Goal: Information Seeking & Learning: Learn about a topic

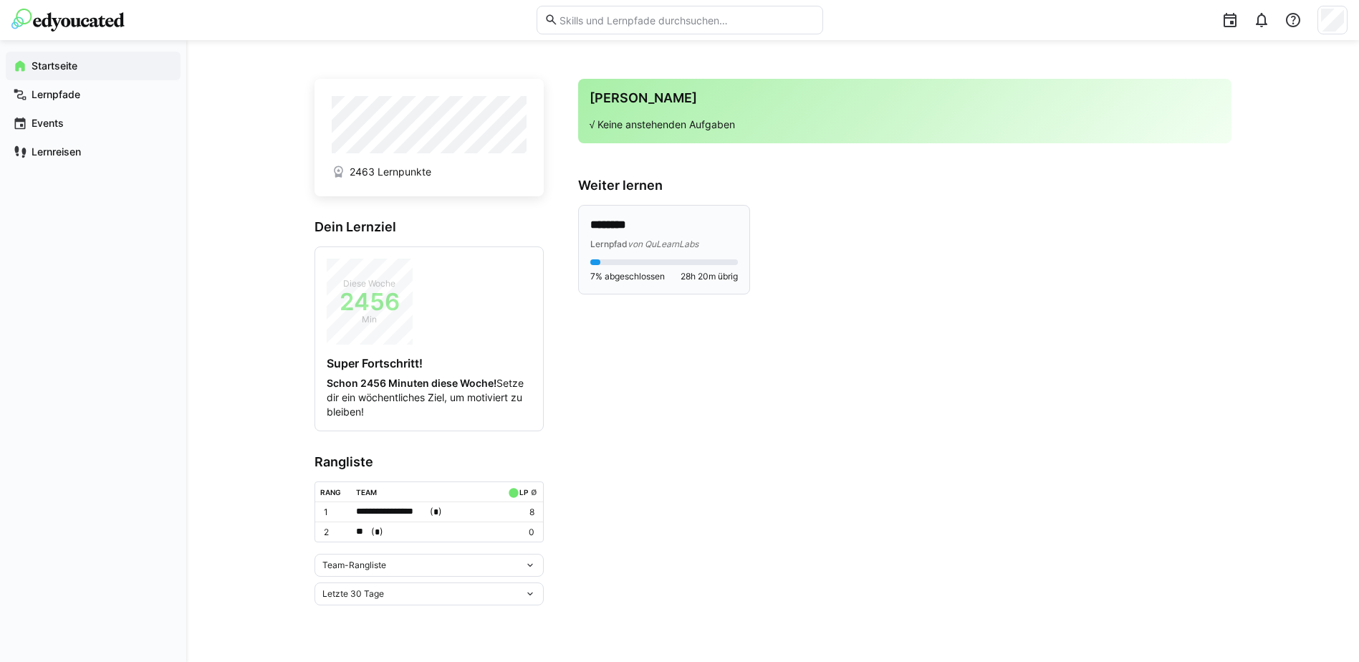
click at [663, 245] on span "von QuLearnLabs" at bounding box center [663, 244] width 71 height 11
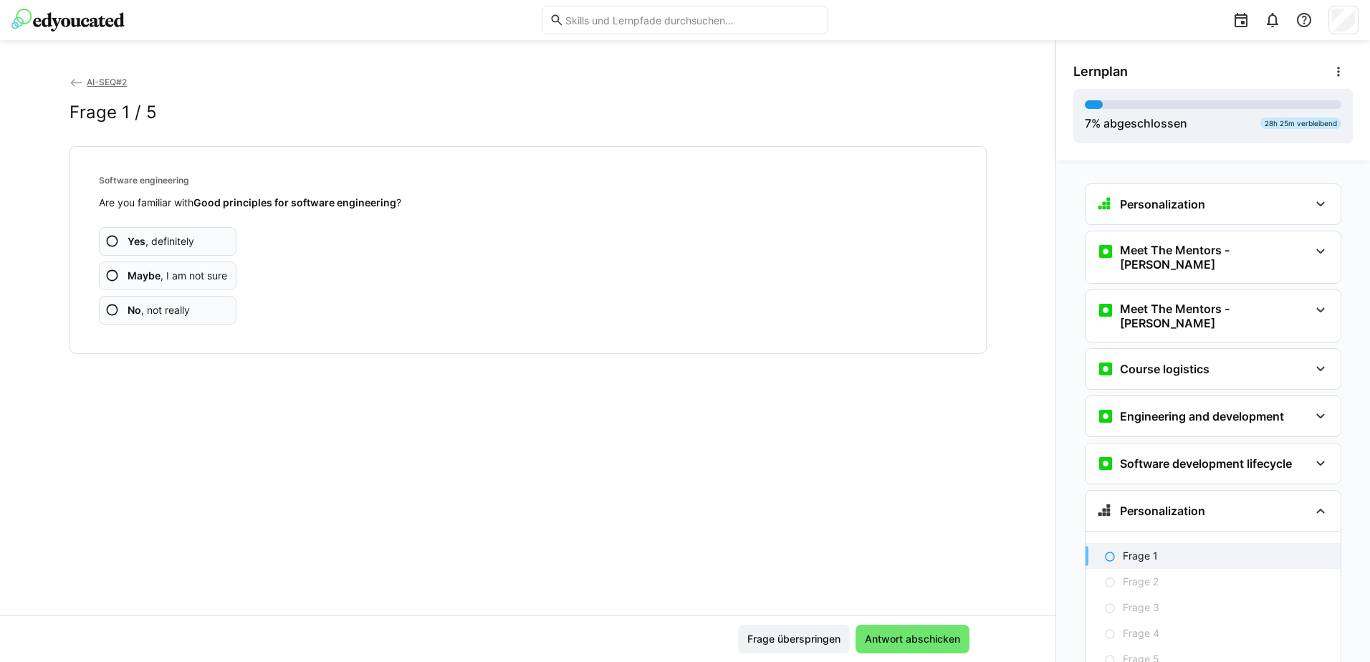
click at [163, 241] on span "Yes , definitely" at bounding box center [161, 241] width 67 height 14
click at [193, 241] on app-assessment-question-radio "Yes , definitely" at bounding box center [168, 241] width 138 height 29
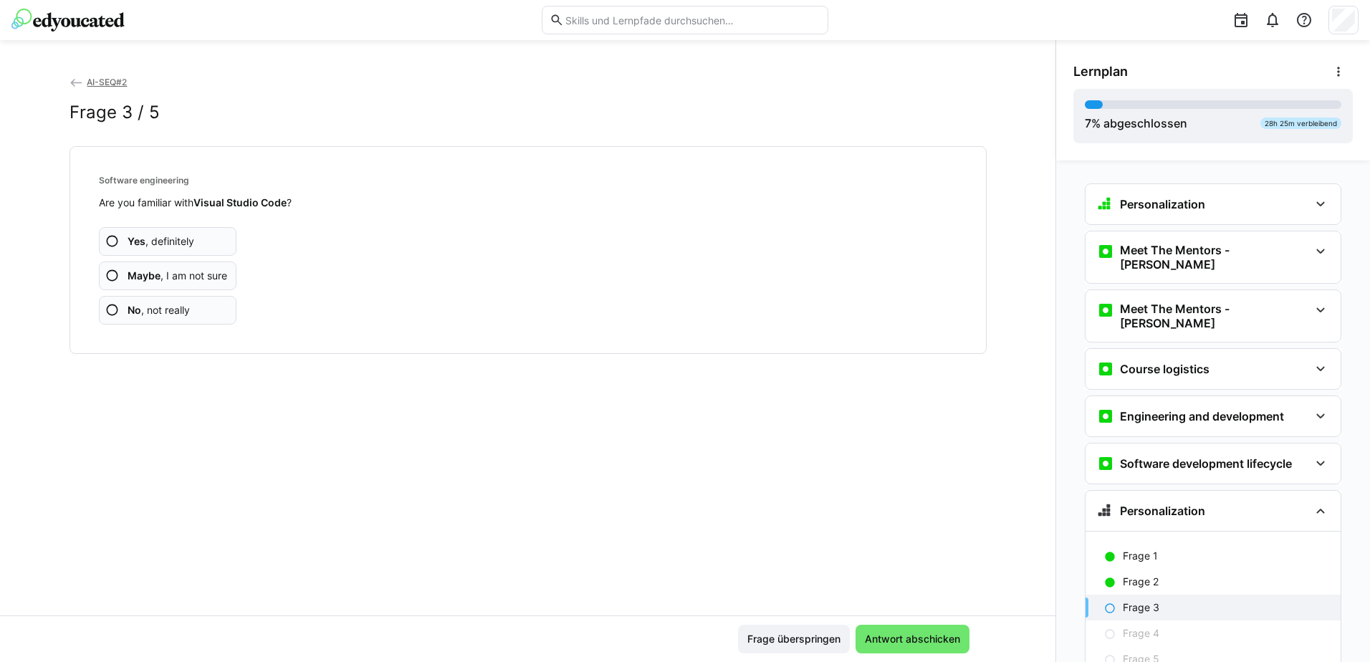
click at [186, 237] on span "Yes , definitely" at bounding box center [161, 241] width 67 height 14
click at [154, 245] on span "Yes , definitely" at bounding box center [161, 241] width 67 height 14
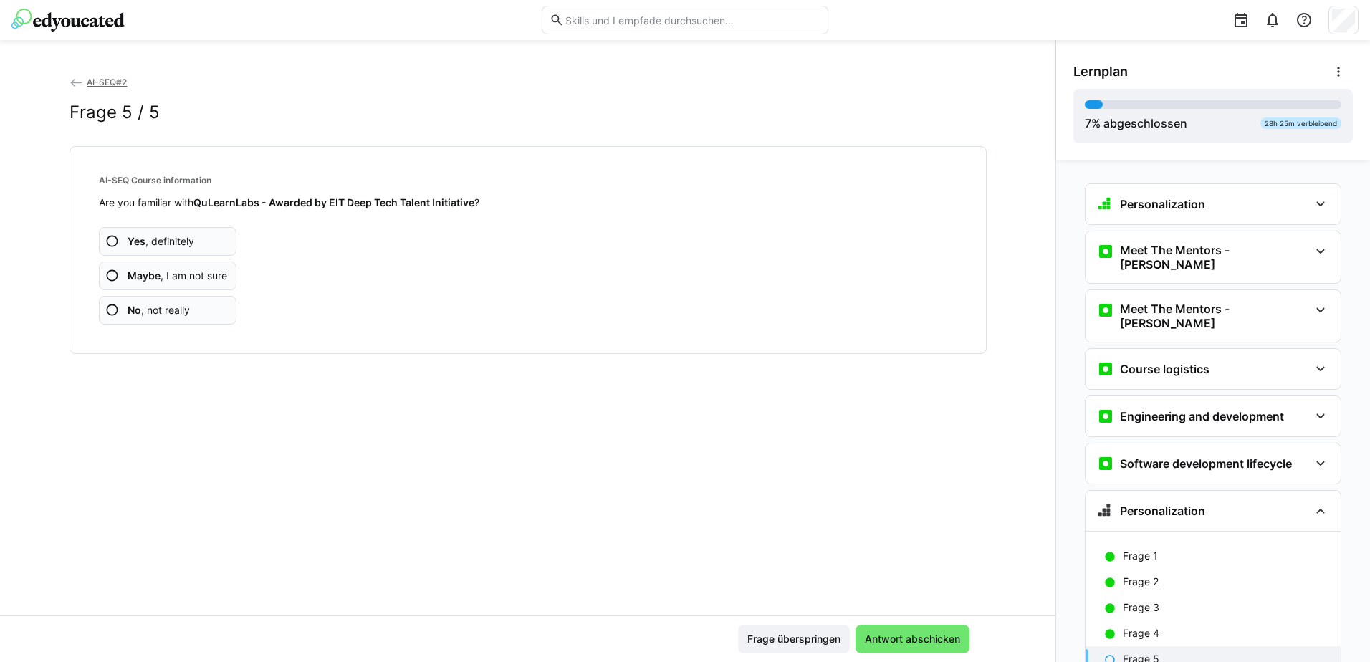
click at [128, 236] on b "Yes" at bounding box center [137, 241] width 18 height 12
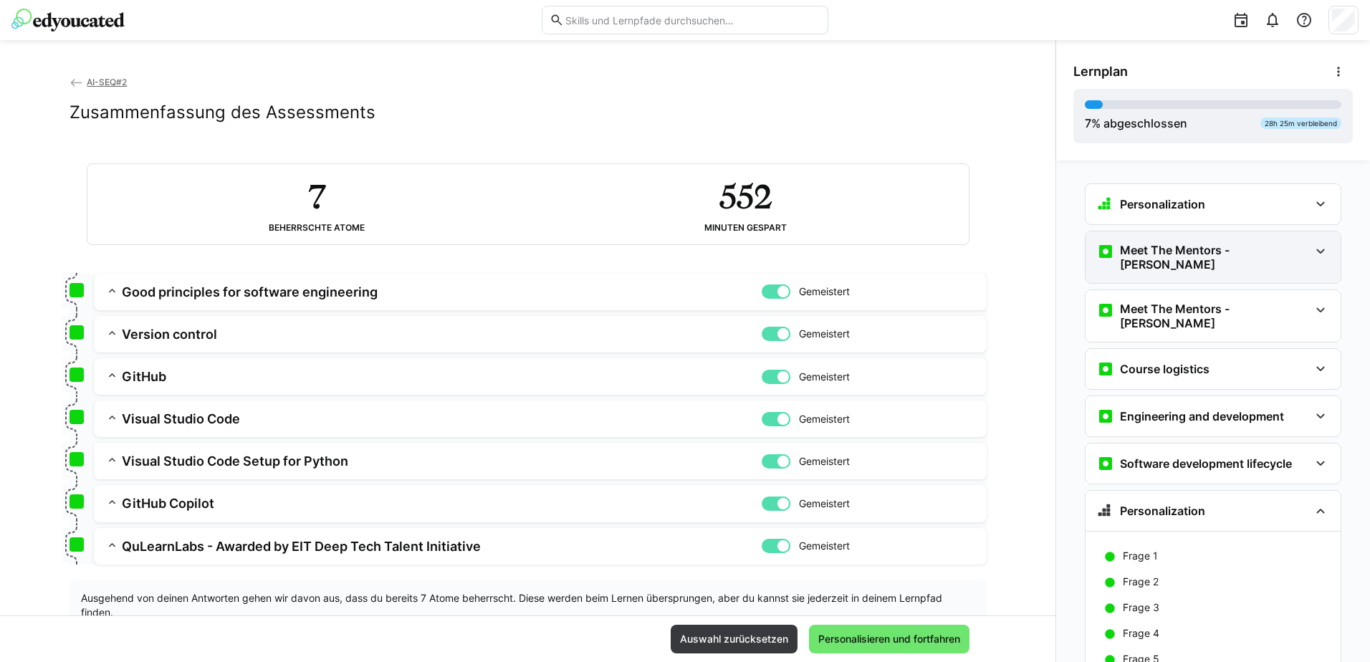
click at [1296, 255] on div "Meet The Mentors - [PERSON_NAME]" at bounding box center [1203, 257] width 212 height 29
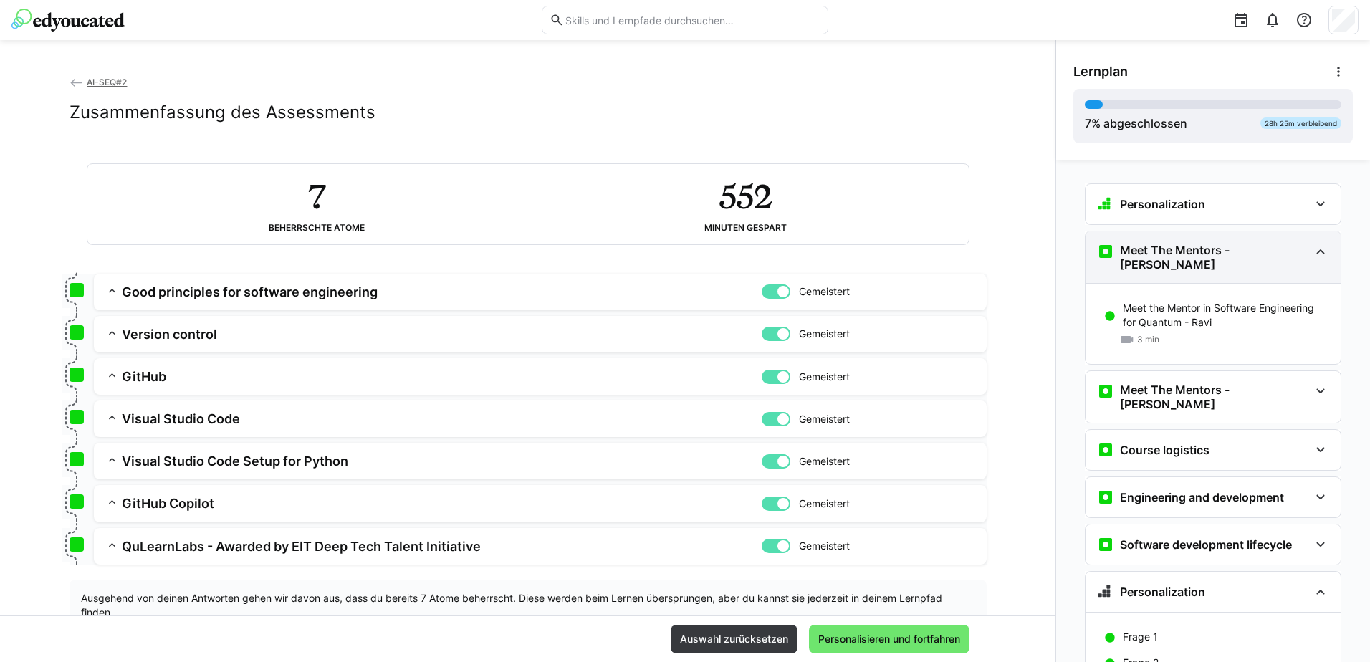
click at [1296, 255] on div "Meet The Mentors - [PERSON_NAME]" at bounding box center [1203, 257] width 212 height 29
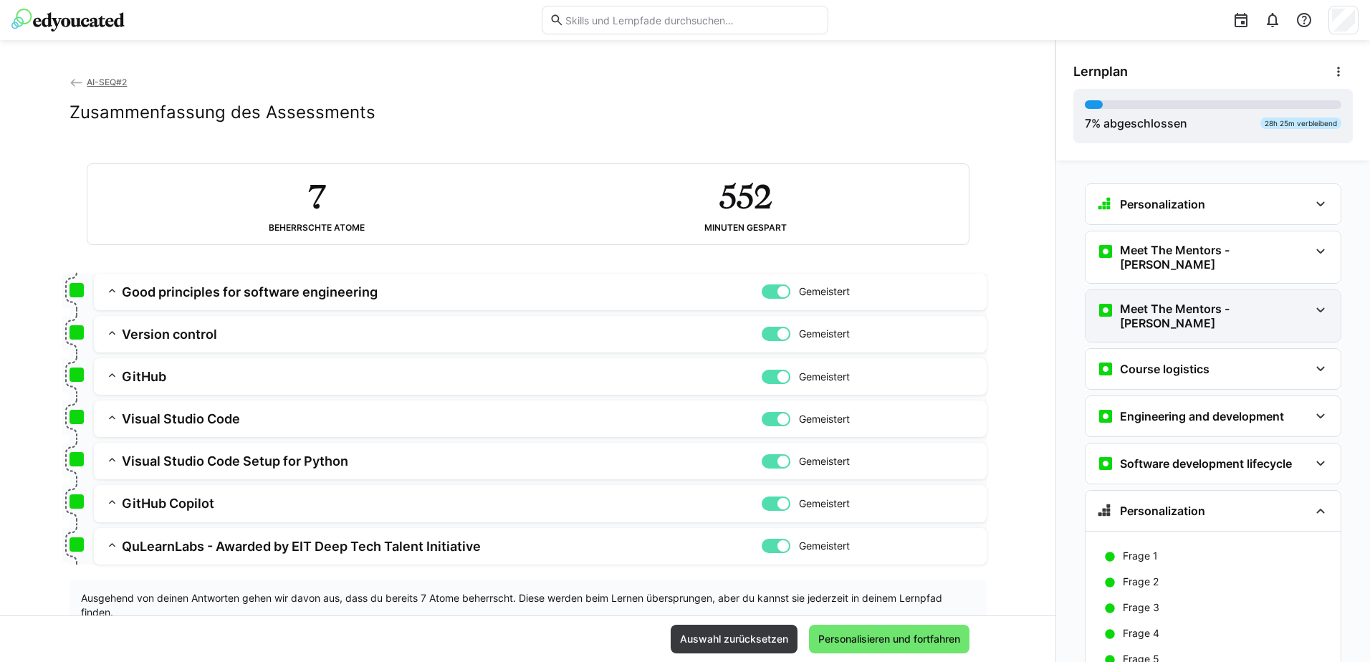
click at [1279, 318] on div "Meet The Mentors - [PERSON_NAME]" at bounding box center [1213, 316] width 255 height 52
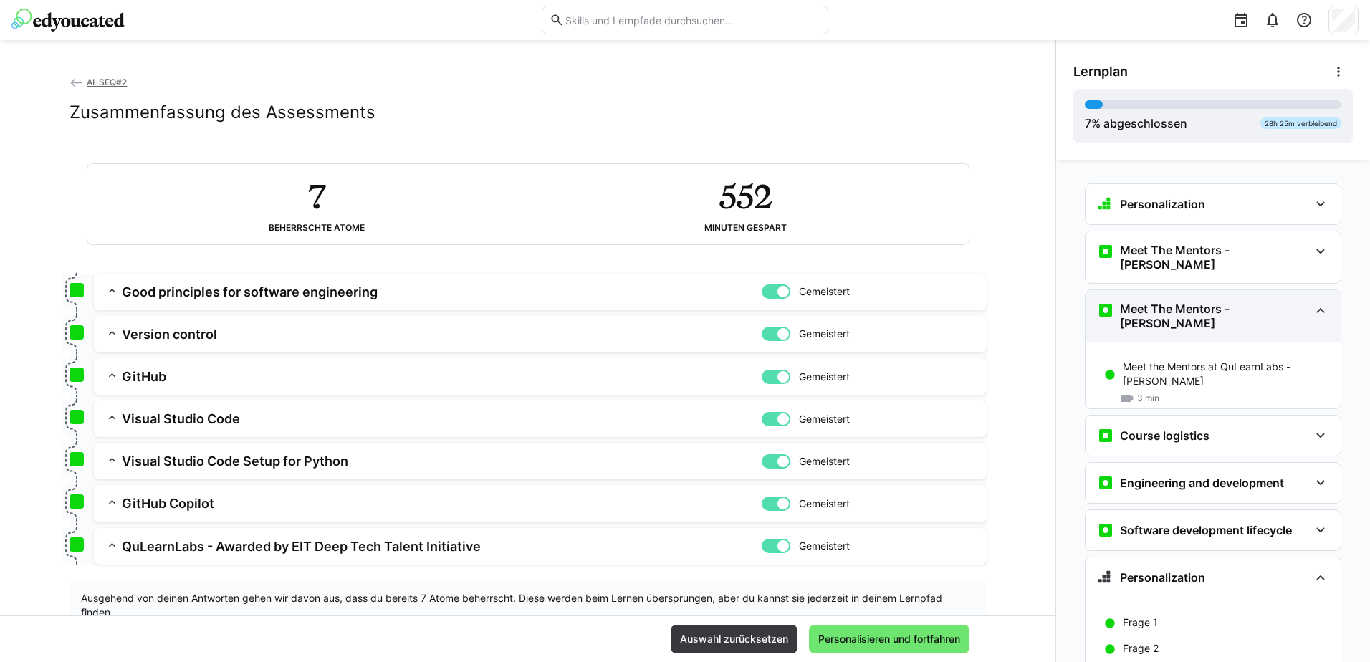
click at [1279, 318] on div "Meet The Mentors - [PERSON_NAME]" at bounding box center [1213, 316] width 255 height 52
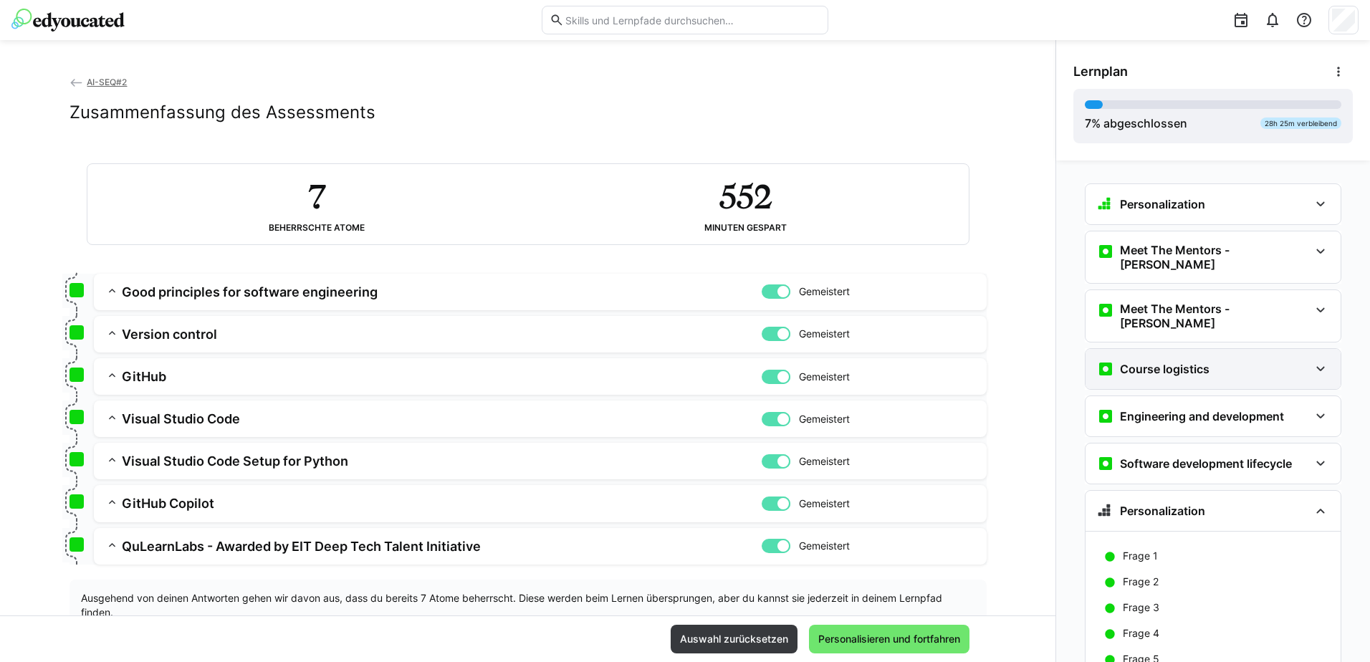
click at [1273, 360] on div "Course logistics" at bounding box center [1203, 368] width 212 height 17
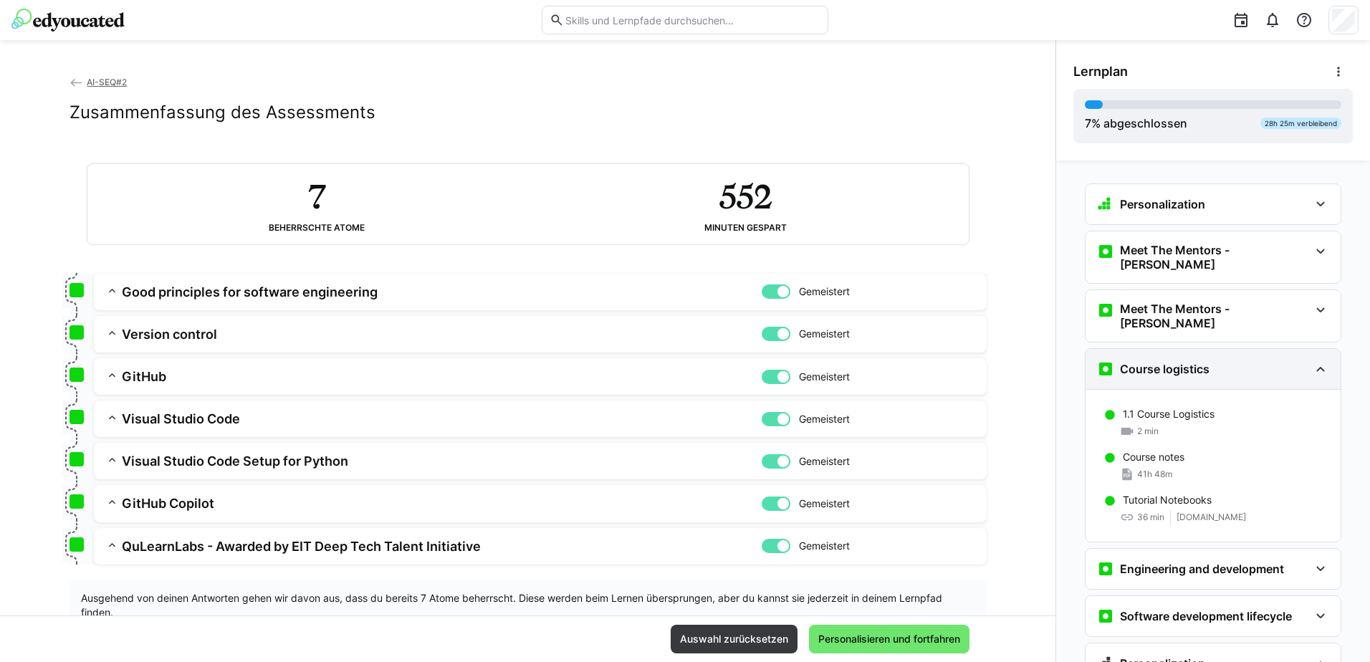
click at [1273, 360] on div "Course logistics" at bounding box center [1203, 368] width 212 height 17
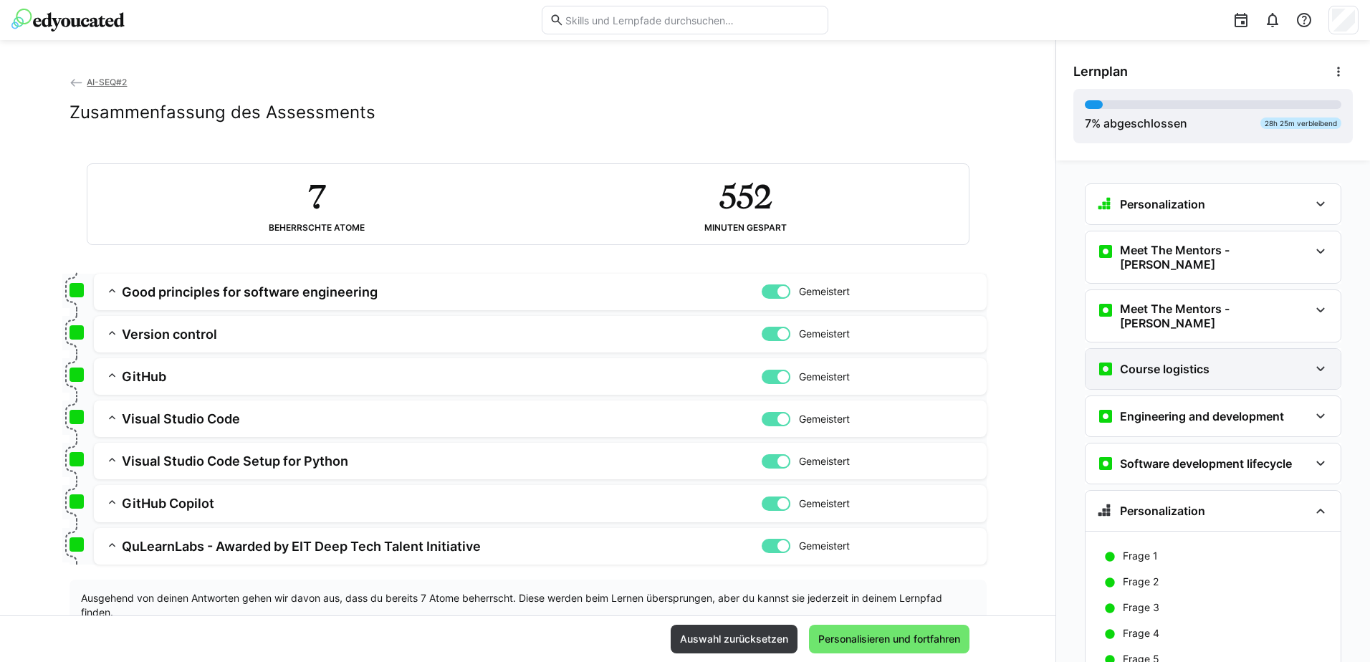
click at [1273, 360] on div "Course logistics" at bounding box center [1203, 368] width 212 height 17
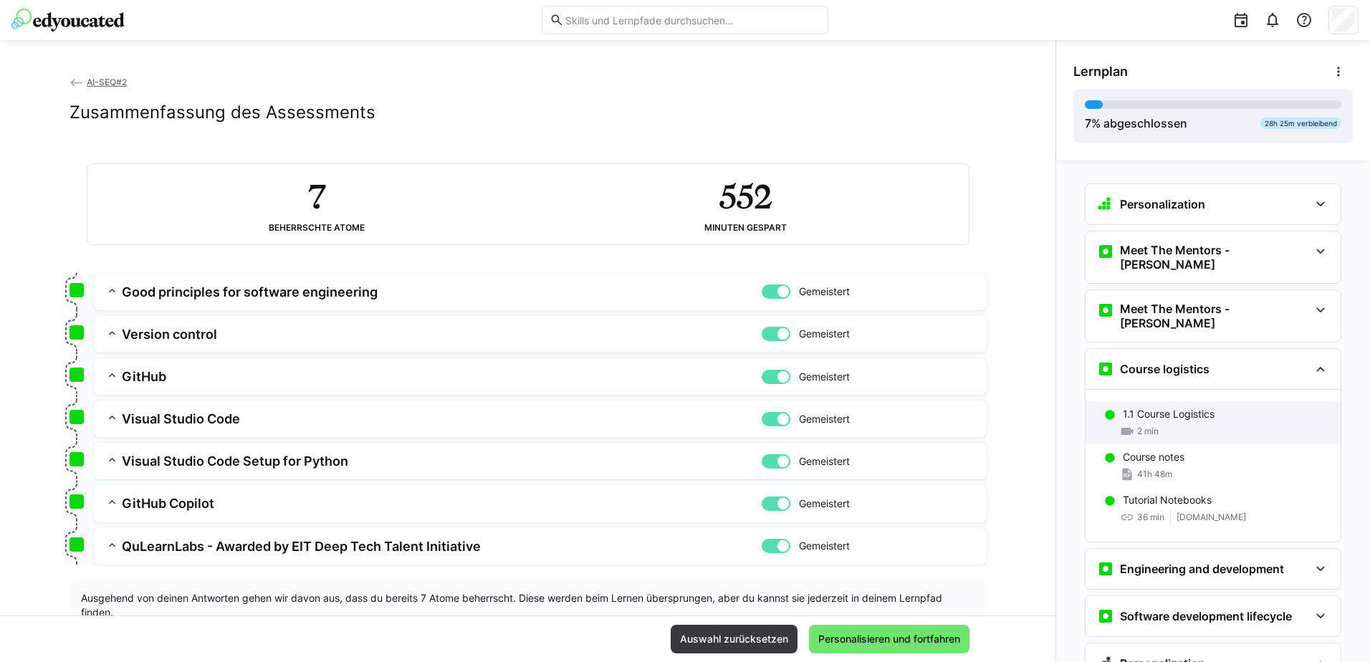
click at [1146, 426] on span "2 min" at bounding box center [1147, 431] width 21 height 11
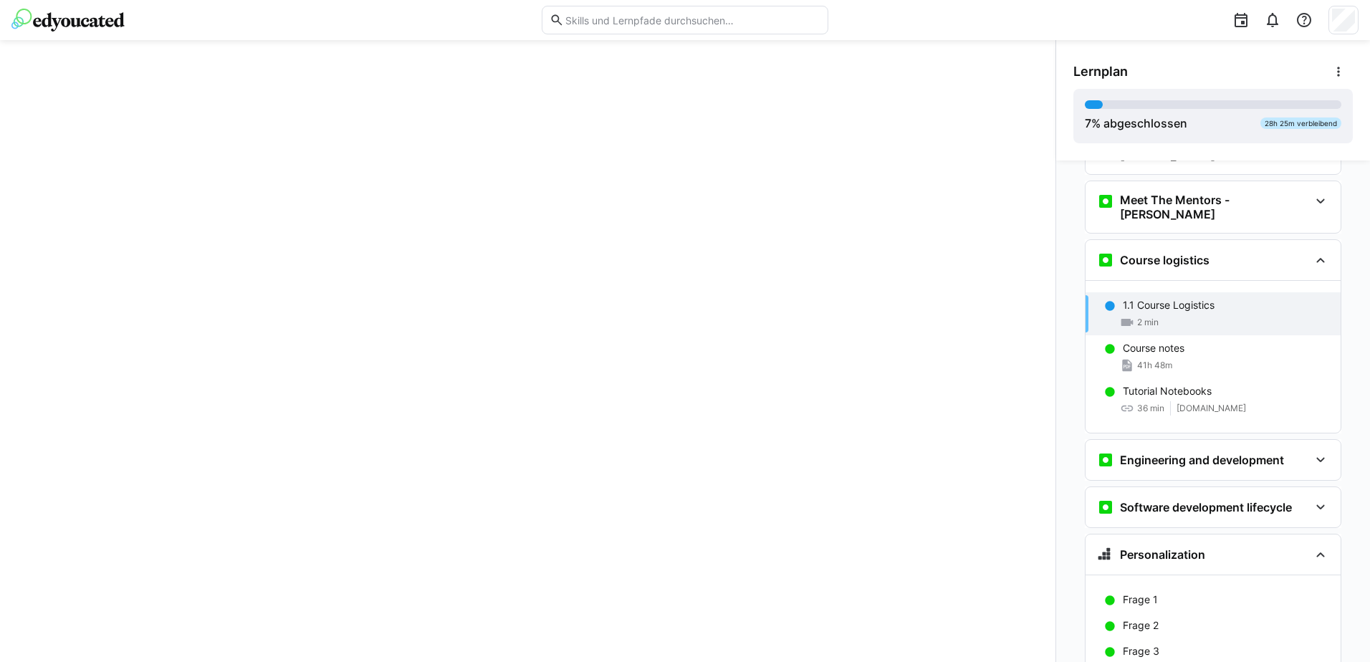
scroll to position [165, 0]
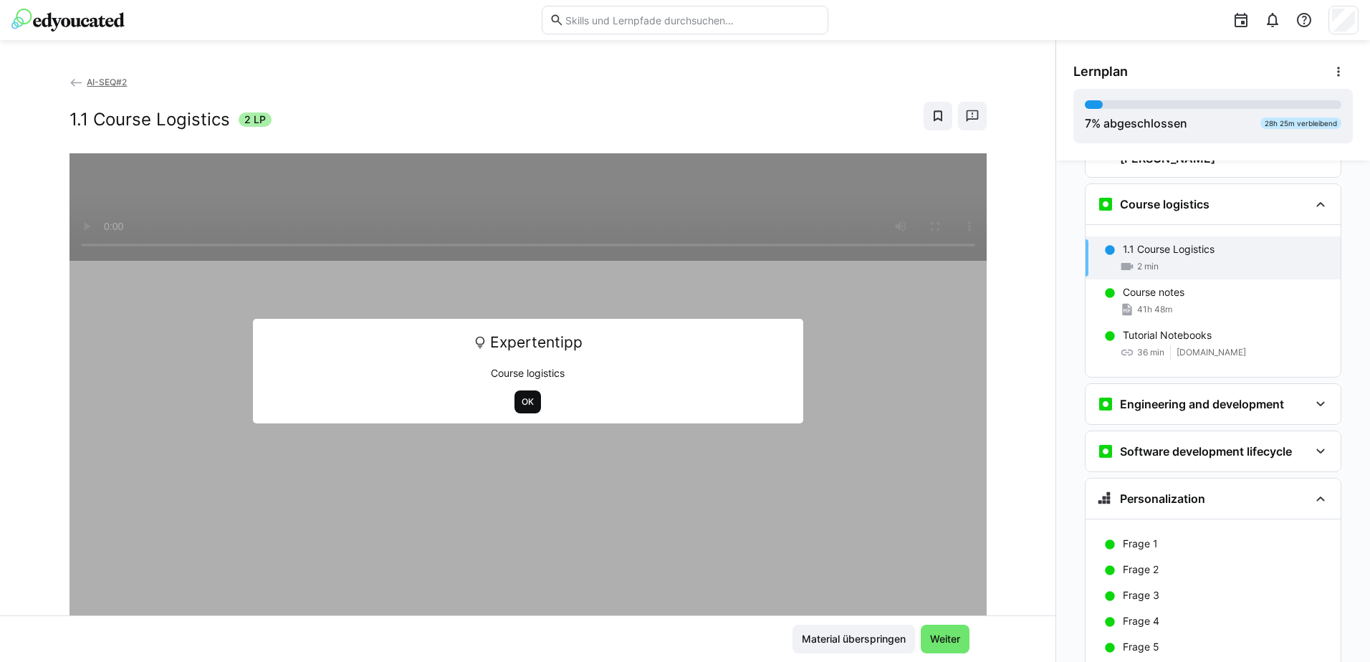
click at [520, 399] on span "OK" at bounding box center [527, 401] width 15 height 11
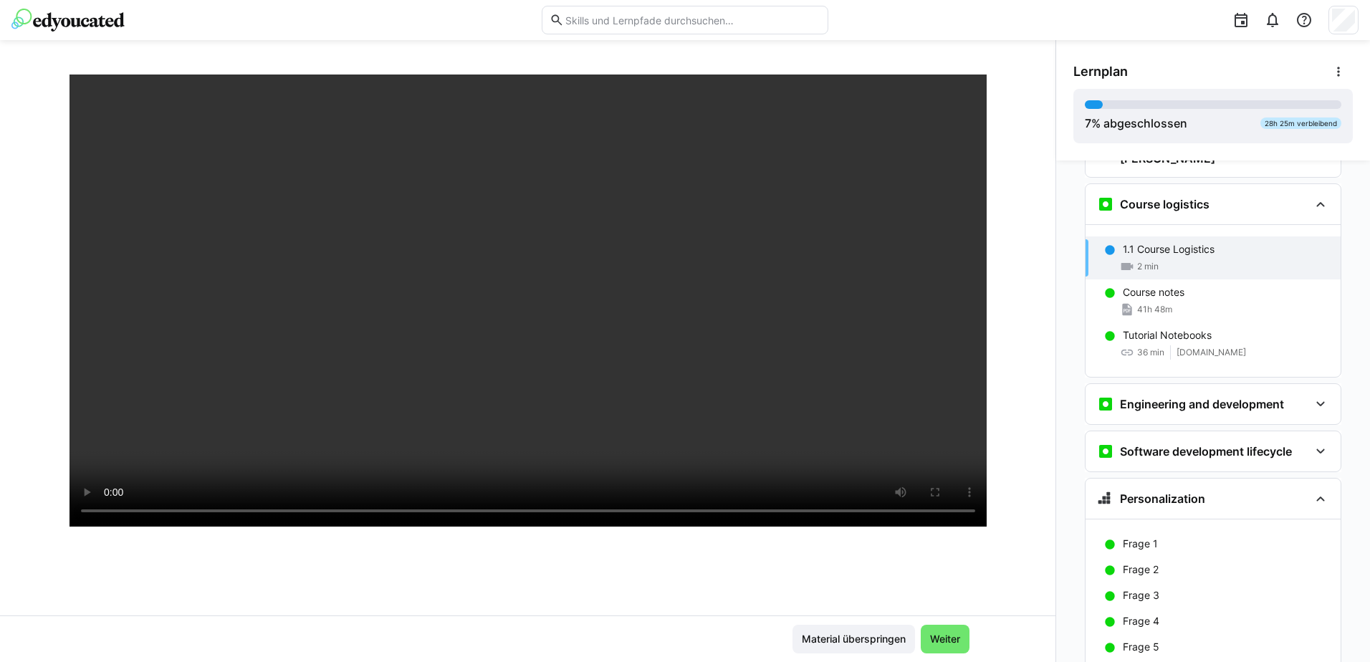
scroll to position [143, 0]
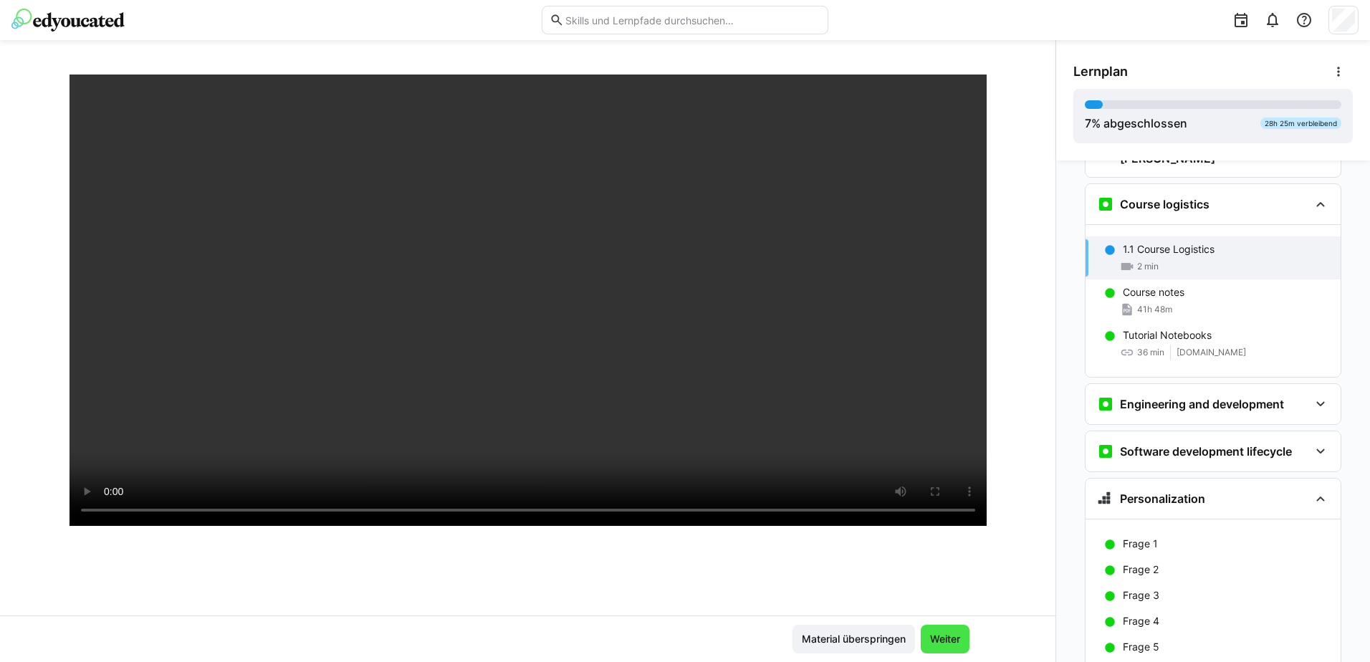
click at [955, 644] on span "Weiter" at bounding box center [945, 639] width 34 height 14
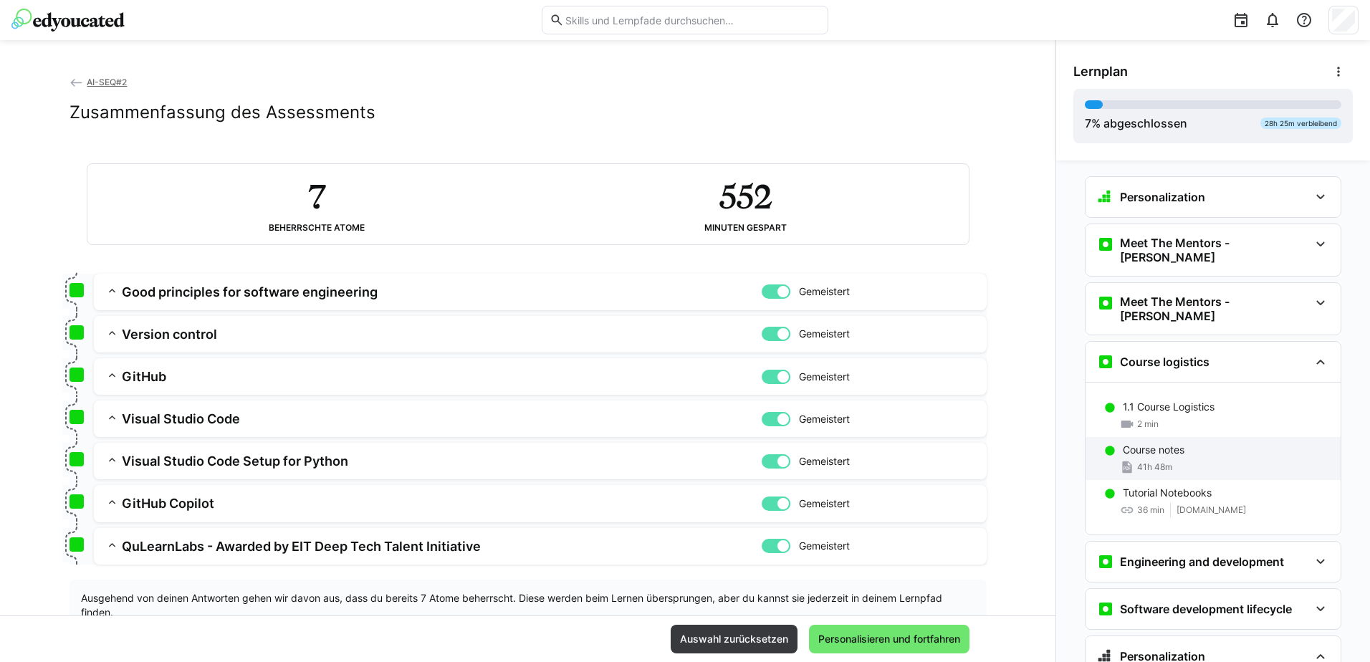
scroll to position [79, 0]
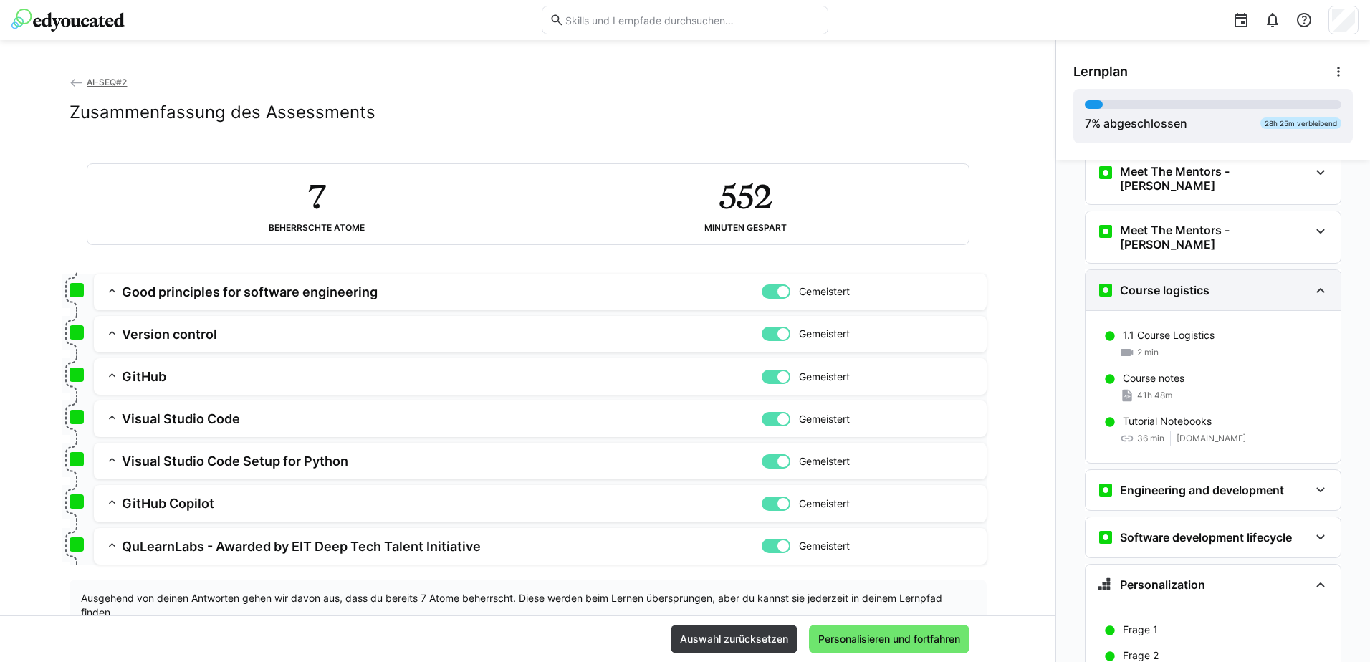
click at [1316, 282] on eds-icon at bounding box center [1320, 290] width 17 height 17
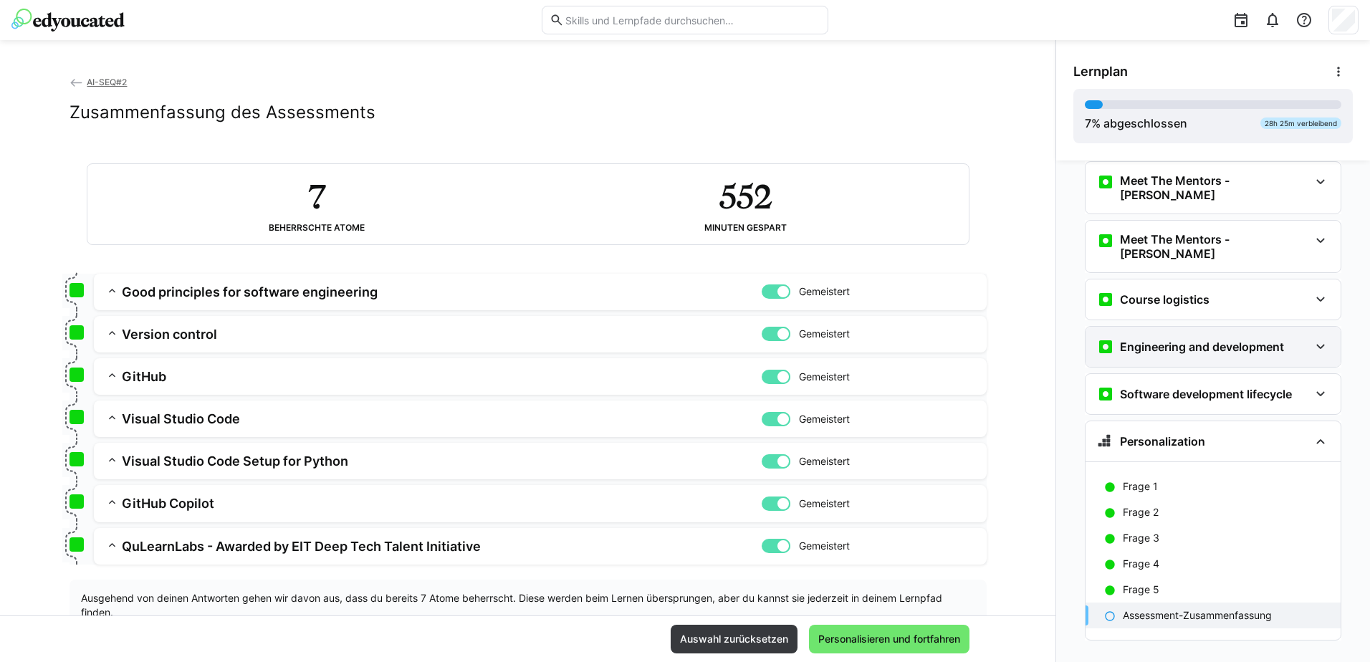
click at [1244, 340] on h3 "Engineering and development" at bounding box center [1202, 347] width 164 height 14
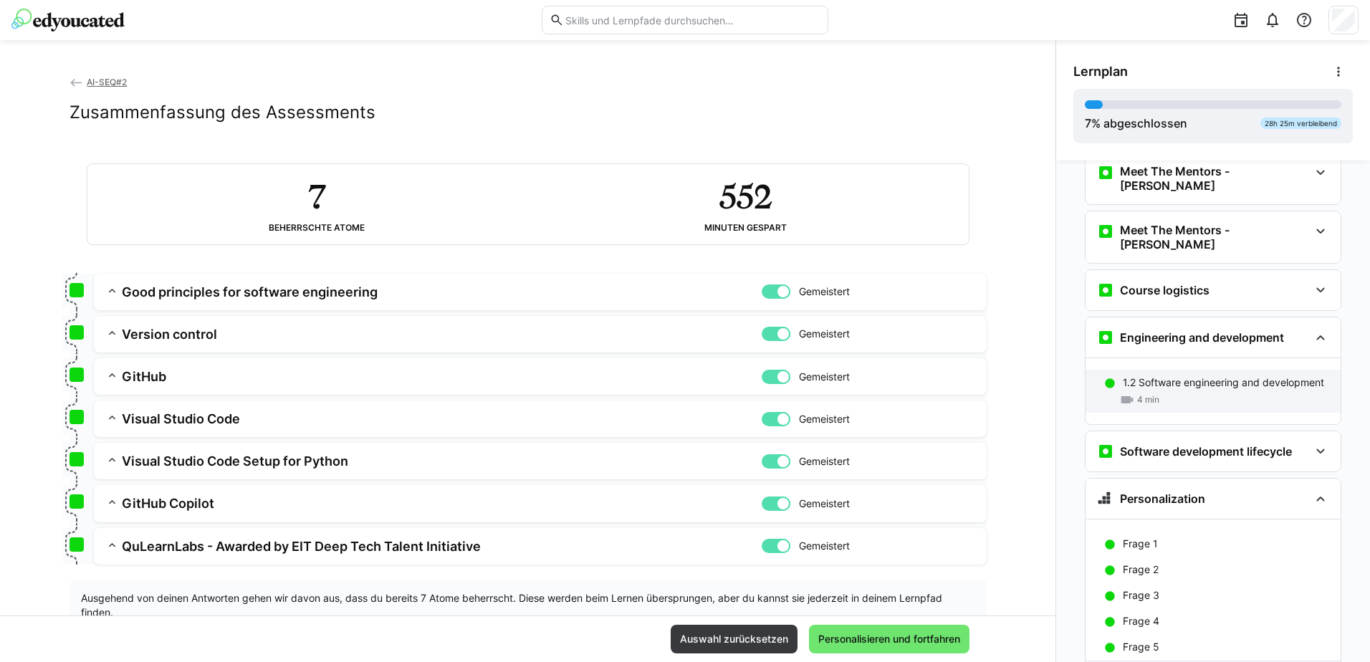
click at [1184, 370] on div "1.2 Software engineering and development 4 min" at bounding box center [1213, 391] width 255 height 43
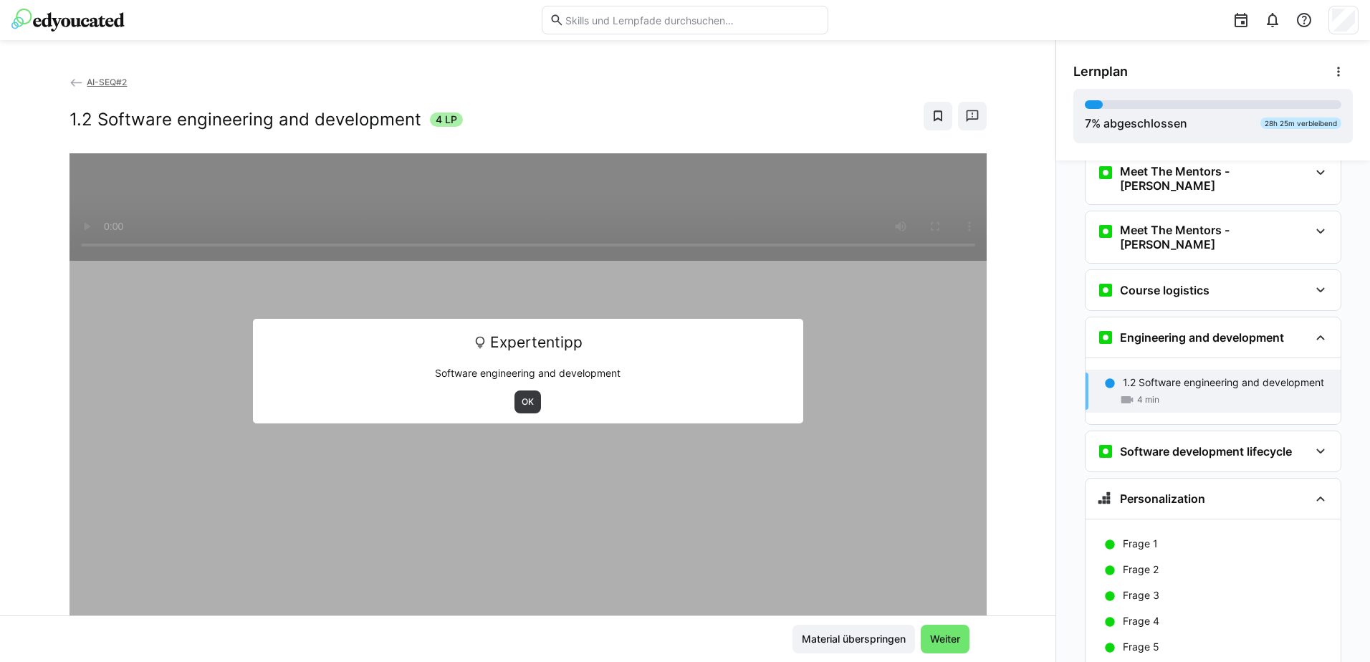
scroll to position [136, 0]
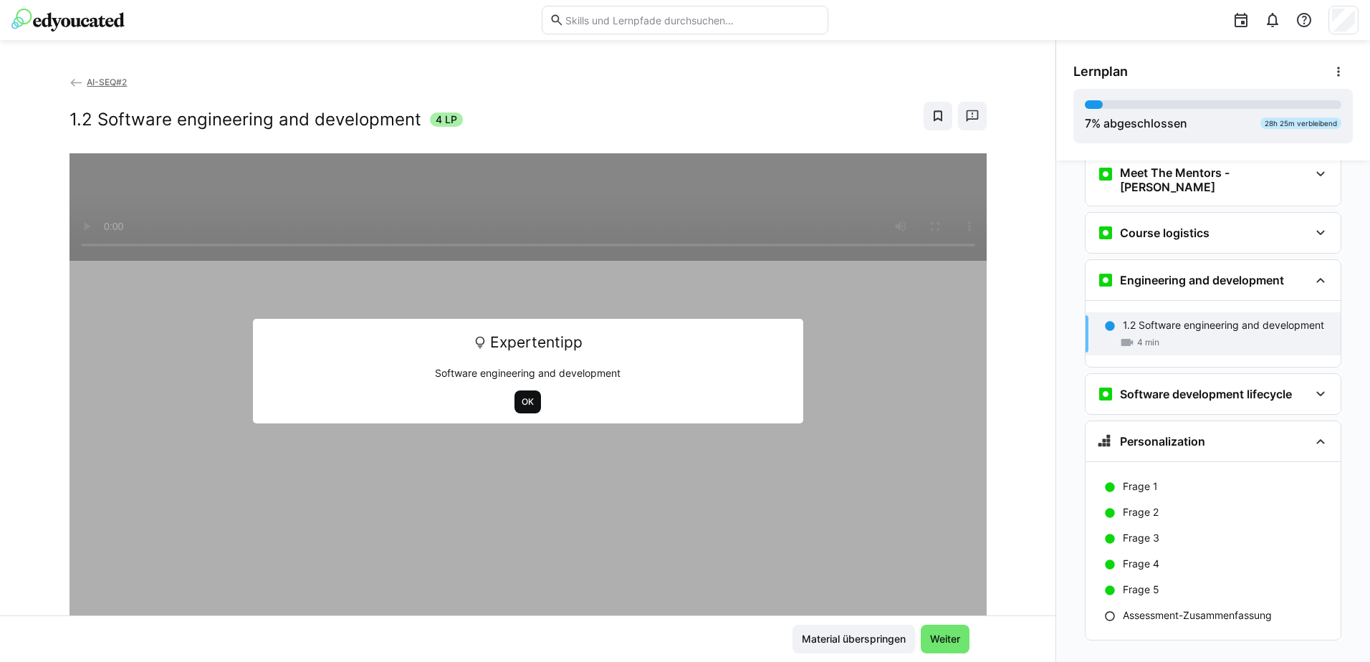
click at [520, 406] on span "OK" at bounding box center [527, 401] width 15 height 11
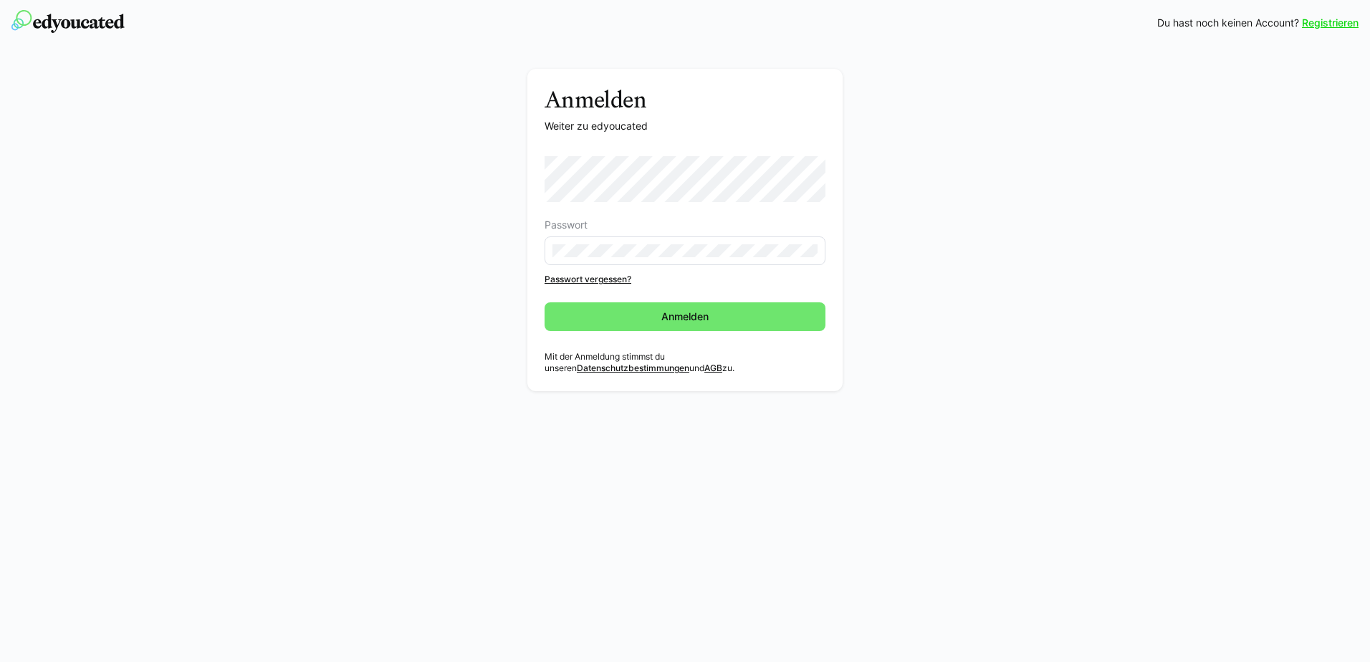
click at [560, 242] on eds-input at bounding box center [685, 250] width 281 height 29
drag, startPoint x: 646, startPoint y: 320, endPoint x: 671, endPoint y: 322, distance: 24.4
click at [647, 320] on span "Anmelden" at bounding box center [685, 316] width 281 height 29
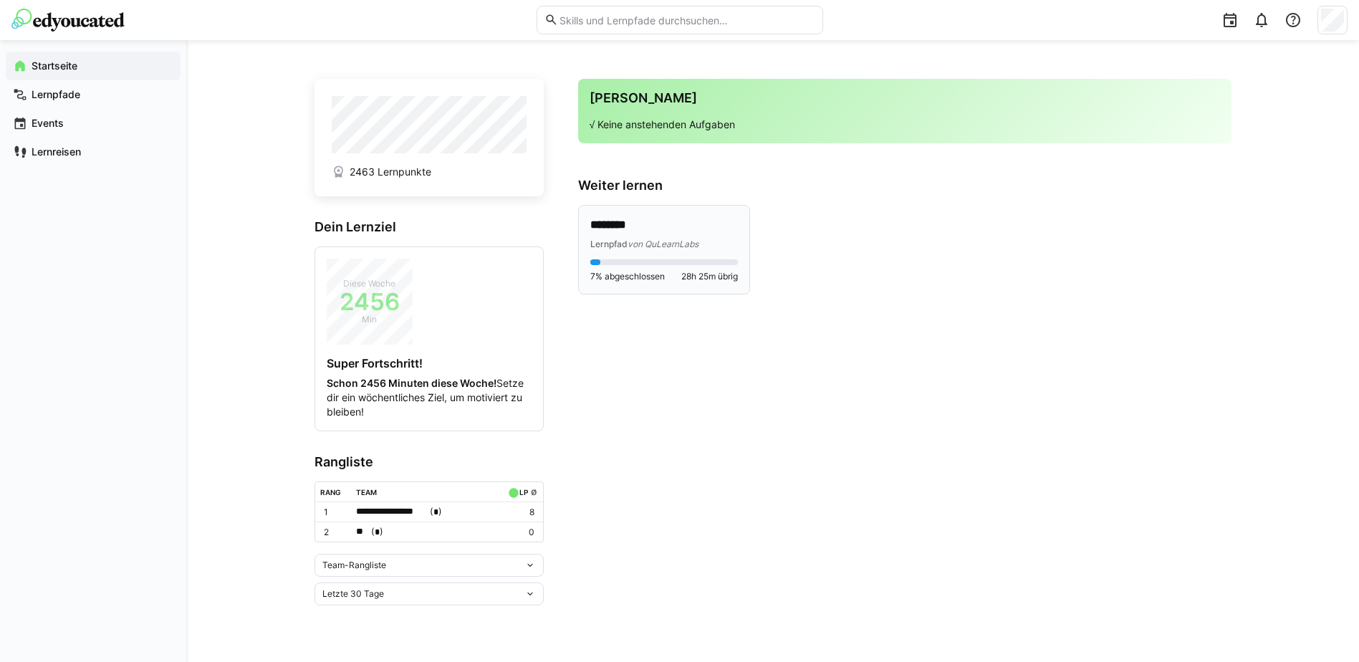
click at [657, 252] on div "******** Lernpfad von QuLearnLabs 7% abgeschlossen 28h 25m übrig" at bounding box center [664, 249] width 148 height 65
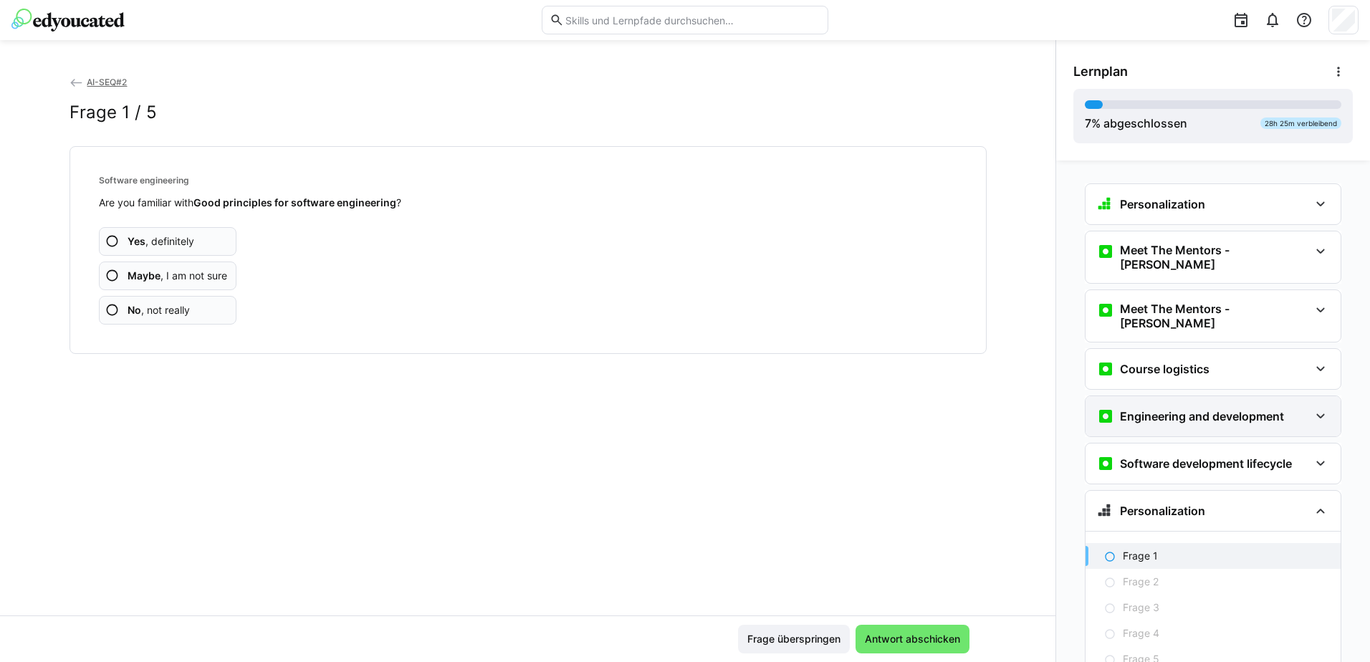
click at [1164, 396] on div "Engineering and development" at bounding box center [1213, 416] width 255 height 40
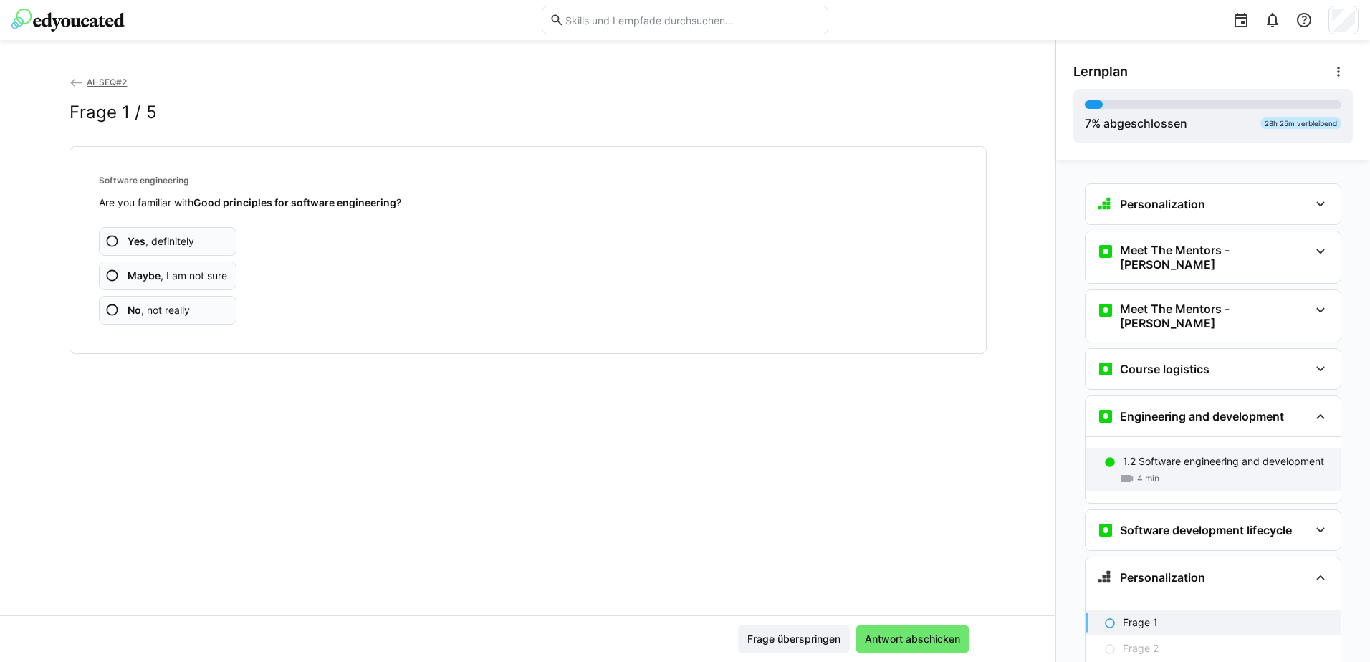
click at [1157, 449] on div "1.2 Software engineering and development 4 min" at bounding box center [1213, 470] width 255 height 43
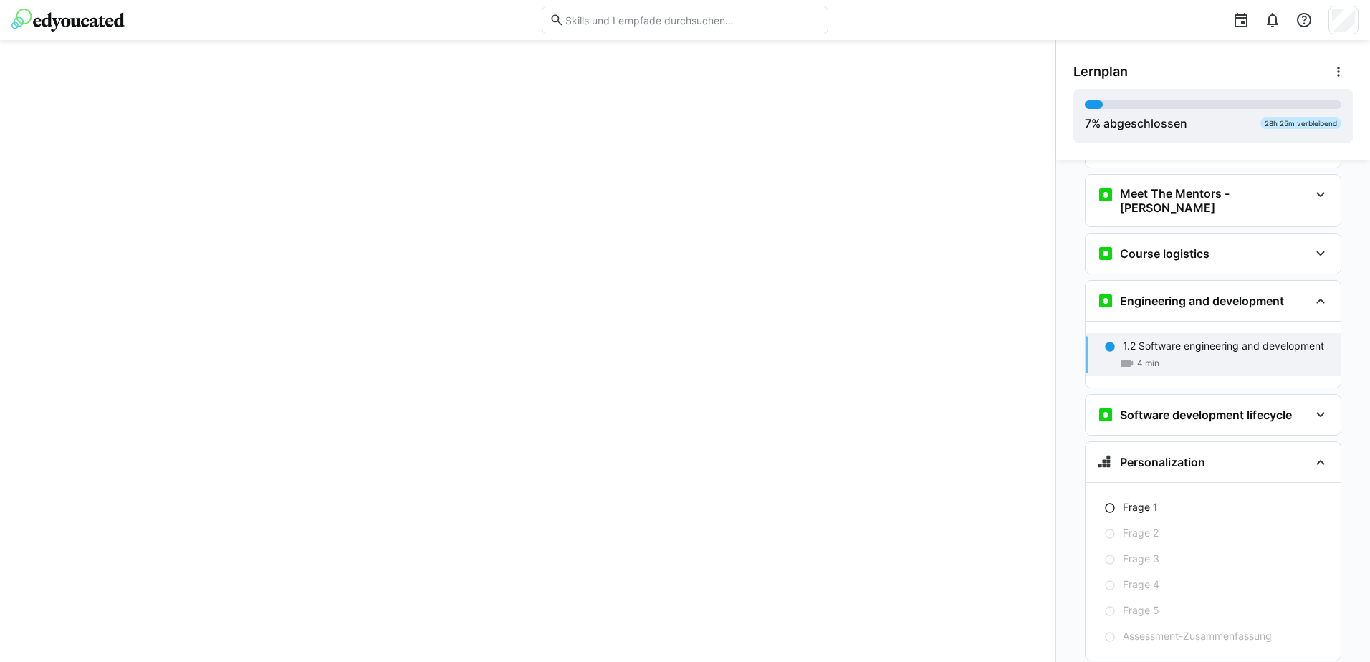
scroll to position [136, 0]
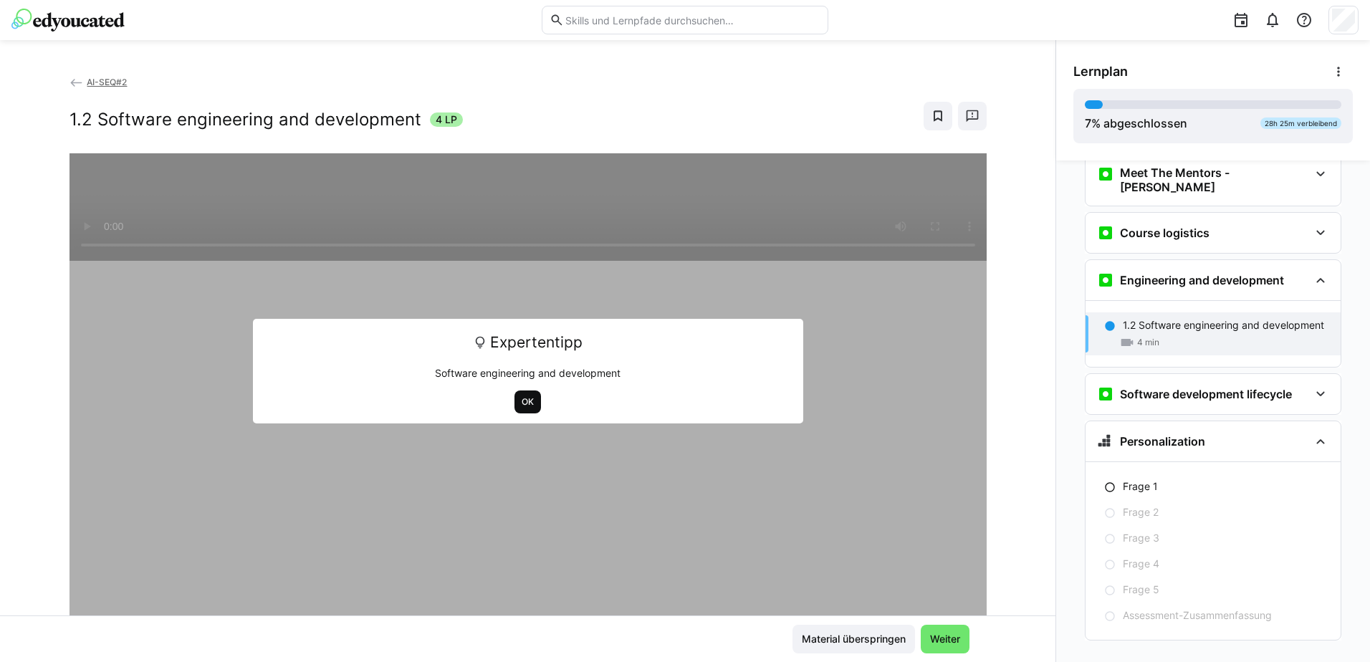
click at [520, 401] on span "OK" at bounding box center [527, 401] width 15 height 11
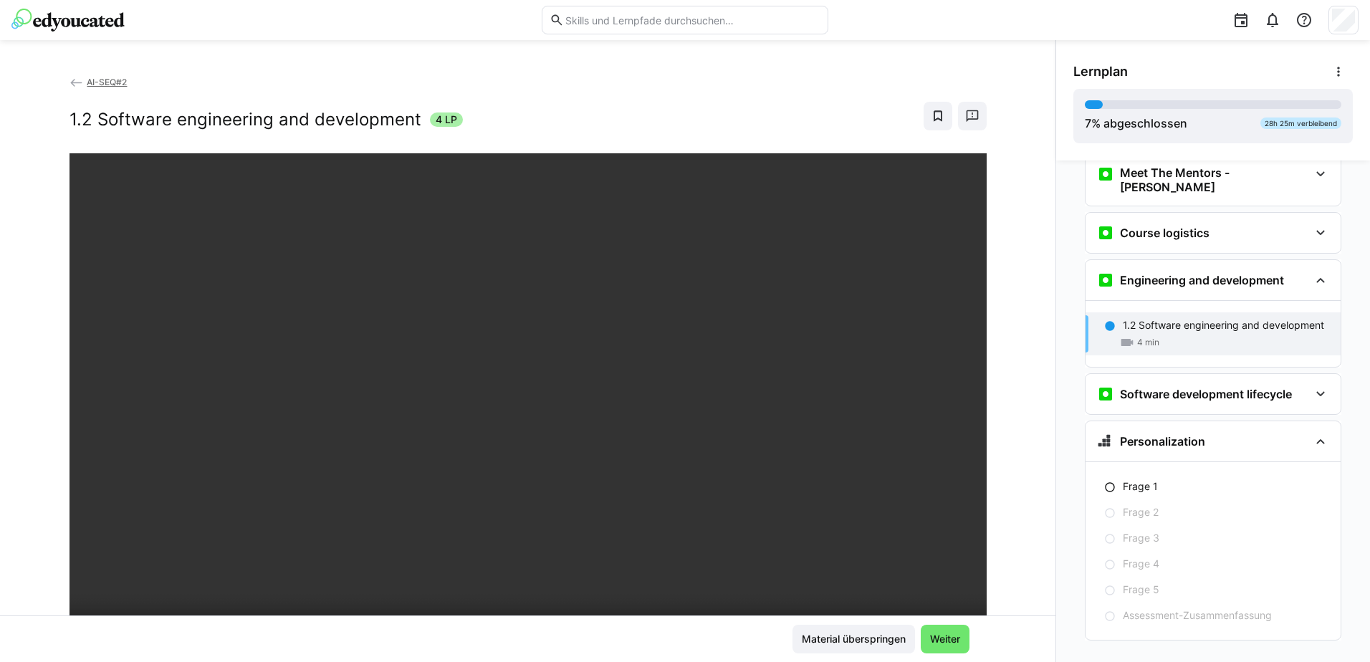
scroll to position [72, 0]
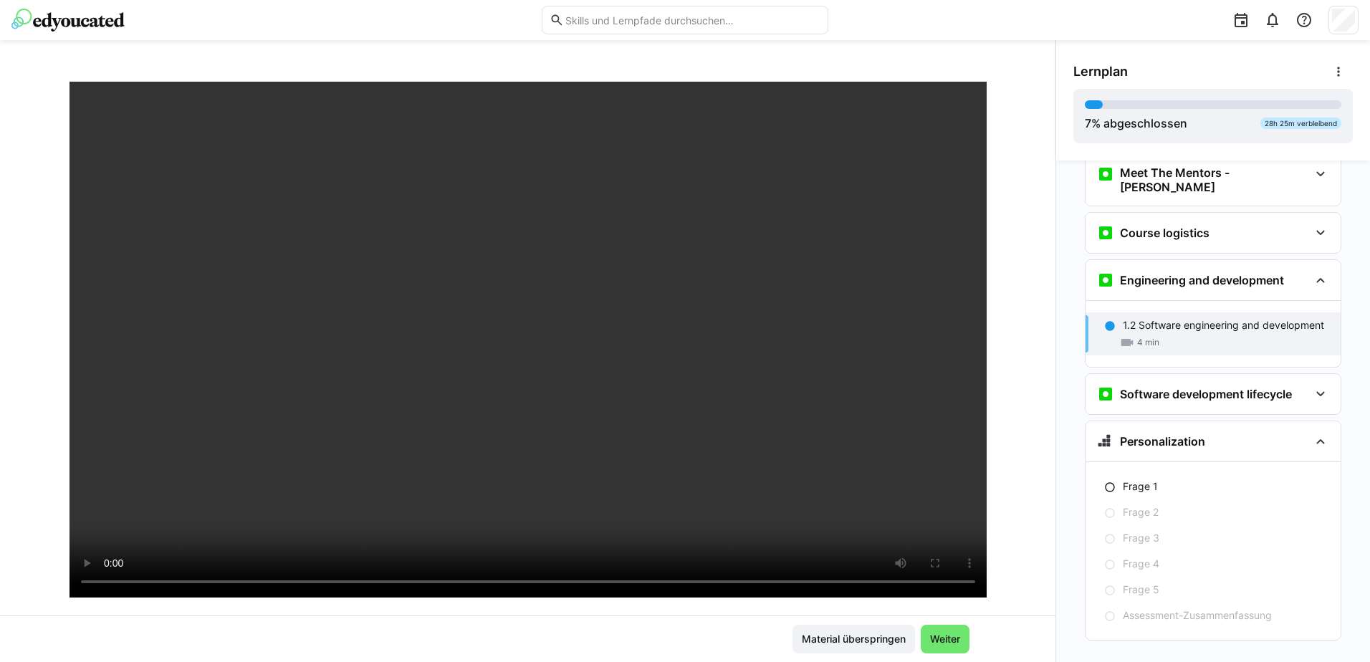
click at [968, 563] on div at bounding box center [969, 554] width 34 height 30
click at [962, 558] on div at bounding box center [969, 554] width 34 height 30
click at [960, 539] on div at bounding box center [969, 554] width 34 height 30
click at [1259, 273] on h3 "Engineering and development" at bounding box center [1202, 280] width 164 height 14
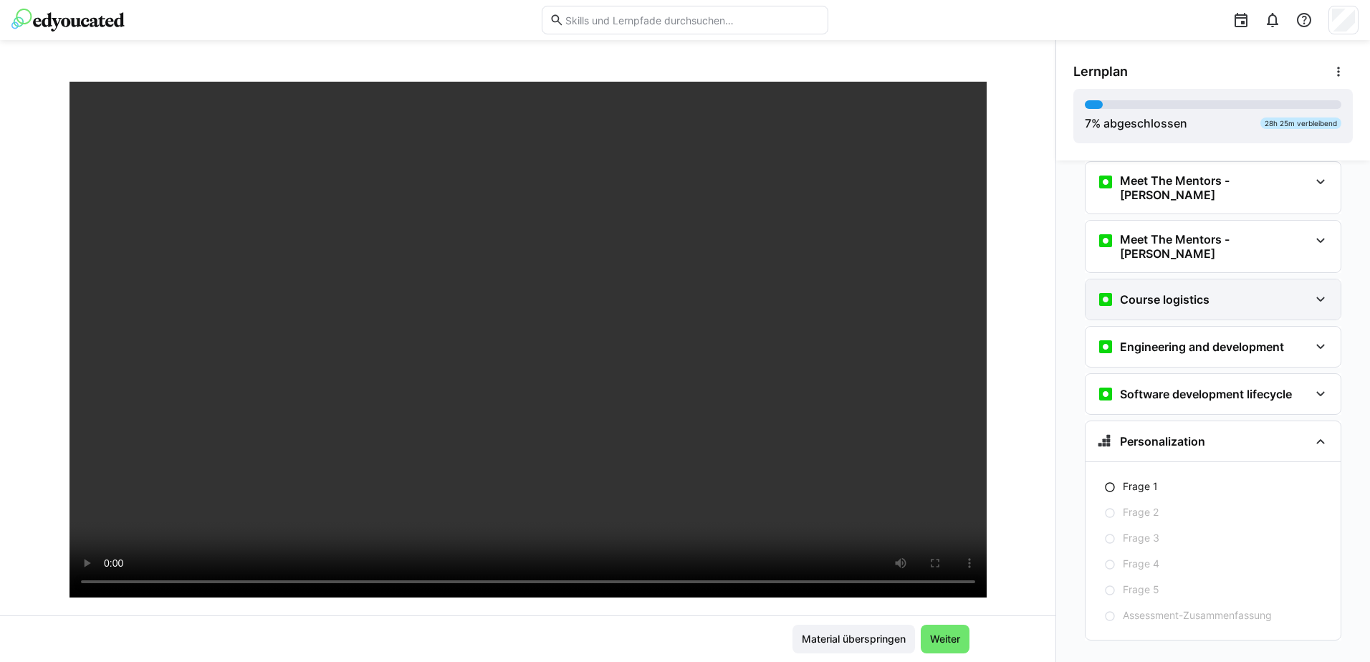
click at [1251, 291] on div "Course logistics" at bounding box center [1203, 299] width 212 height 17
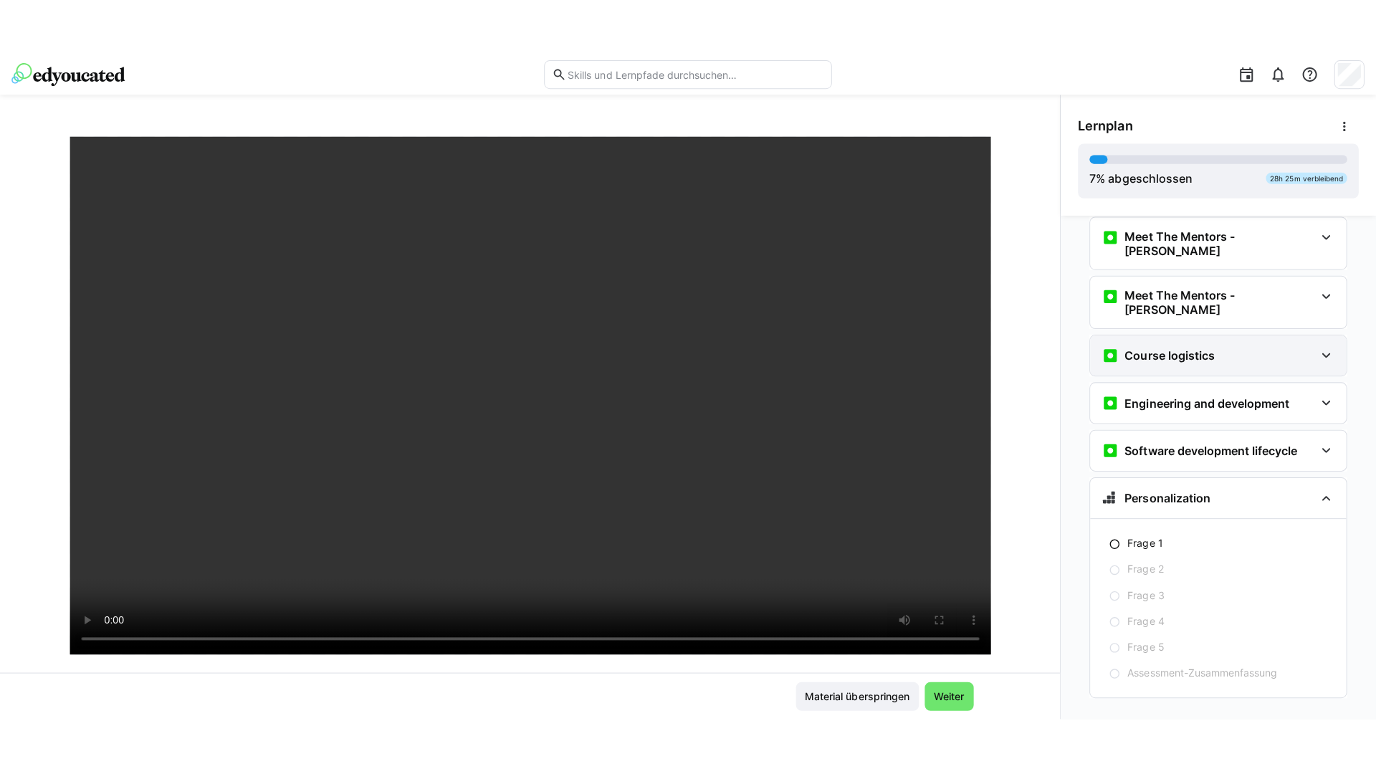
scroll to position [136, 0]
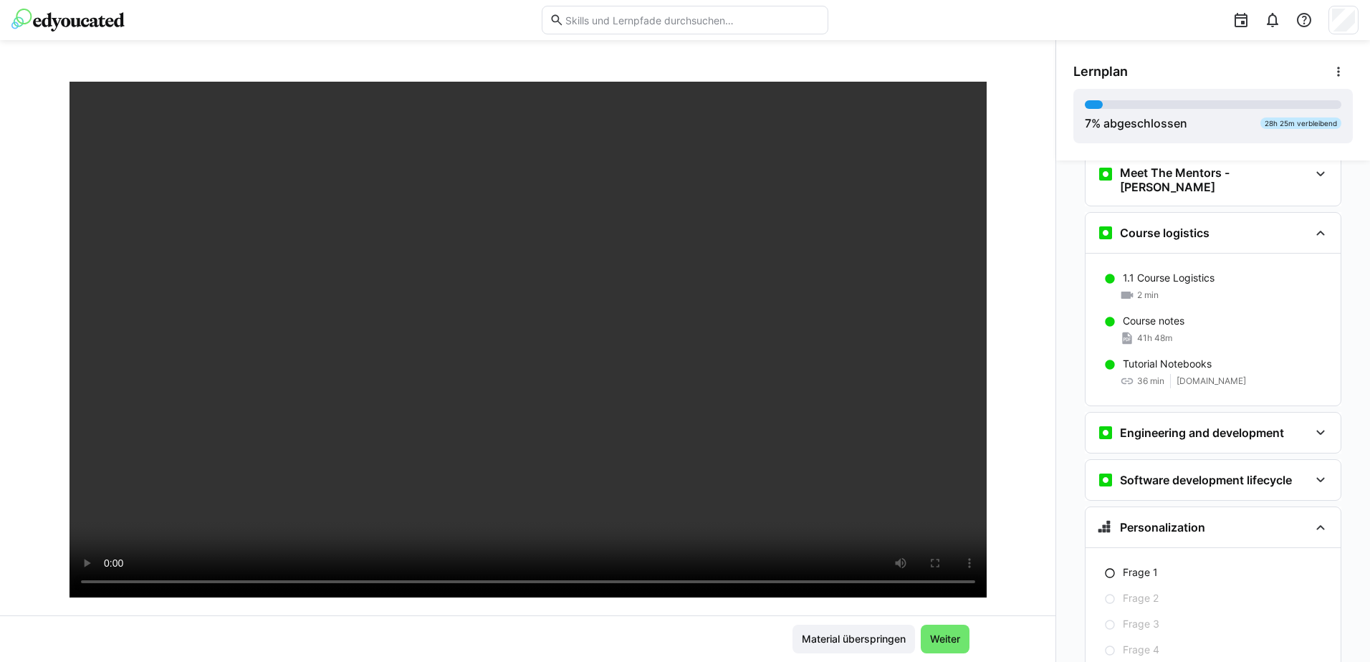
click at [962, 562] on div at bounding box center [969, 554] width 34 height 30
click at [962, 561] on div at bounding box center [969, 554] width 34 height 30
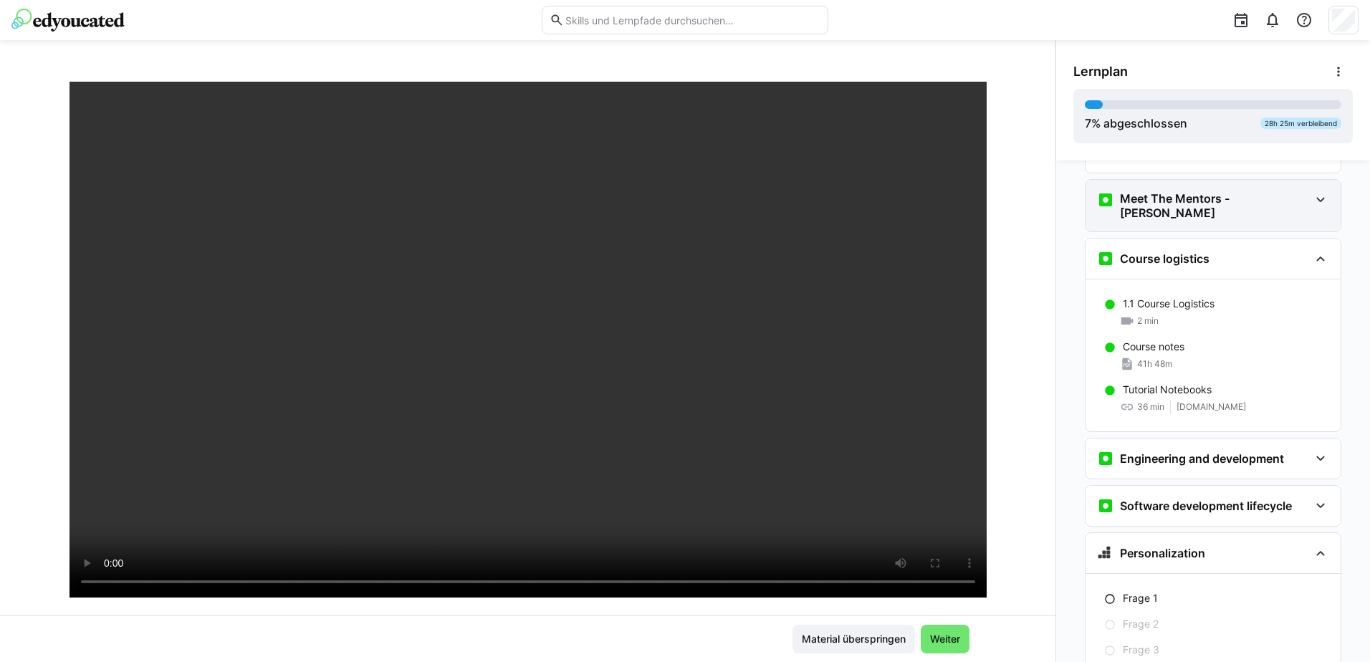
click at [1217, 191] on h3 "Meet The Mentors - [PERSON_NAME]" at bounding box center [1214, 205] width 189 height 29
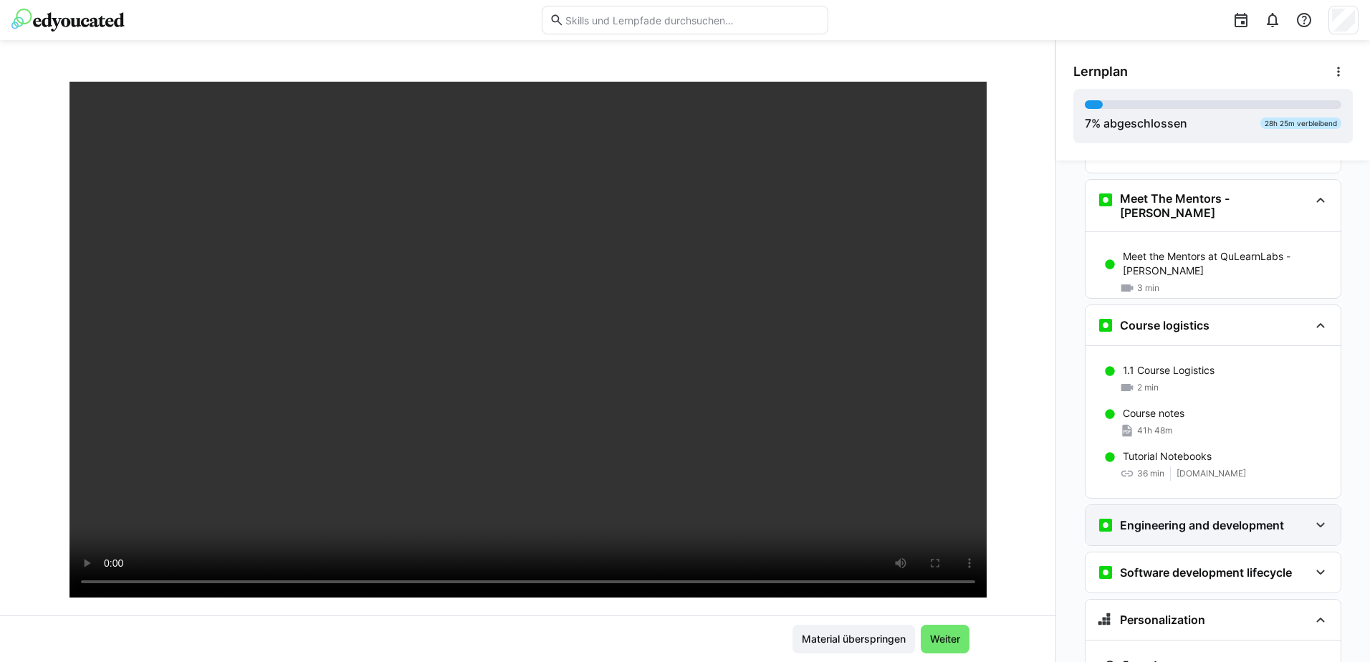
click at [1131, 518] on h3 "Engineering and development" at bounding box center [1202, 525] width 164 height 14
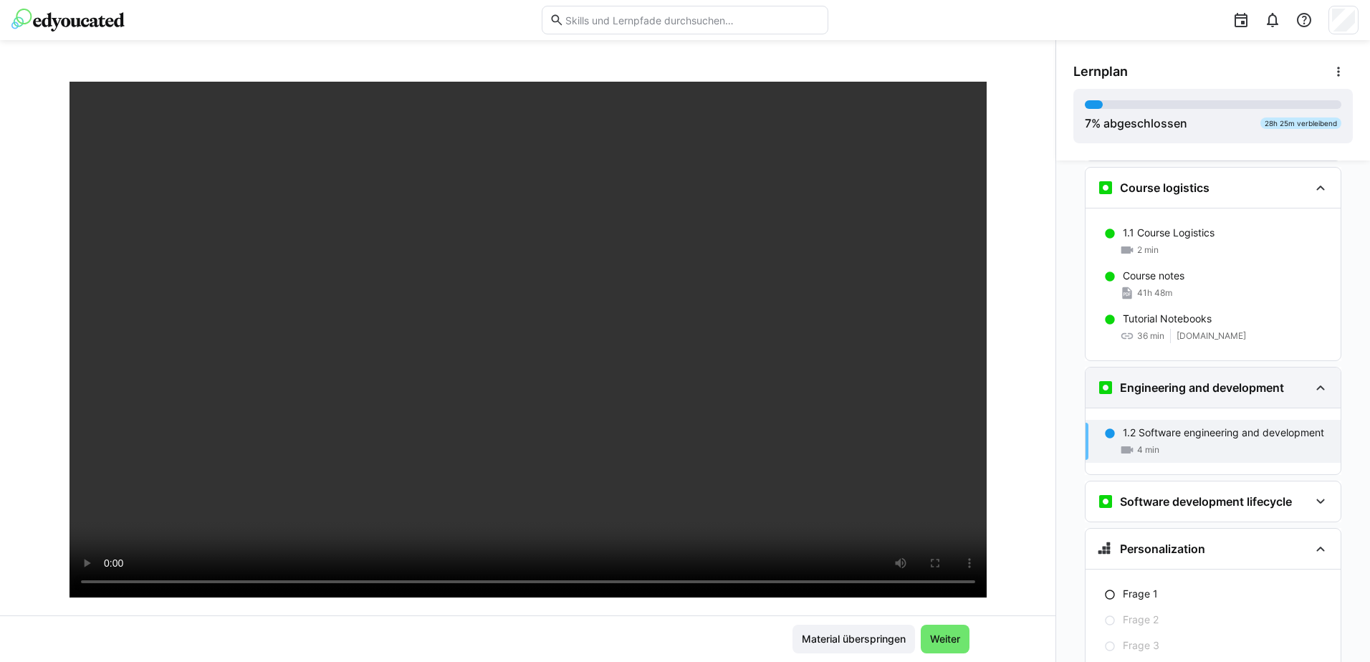
scroll to position [254, 0]
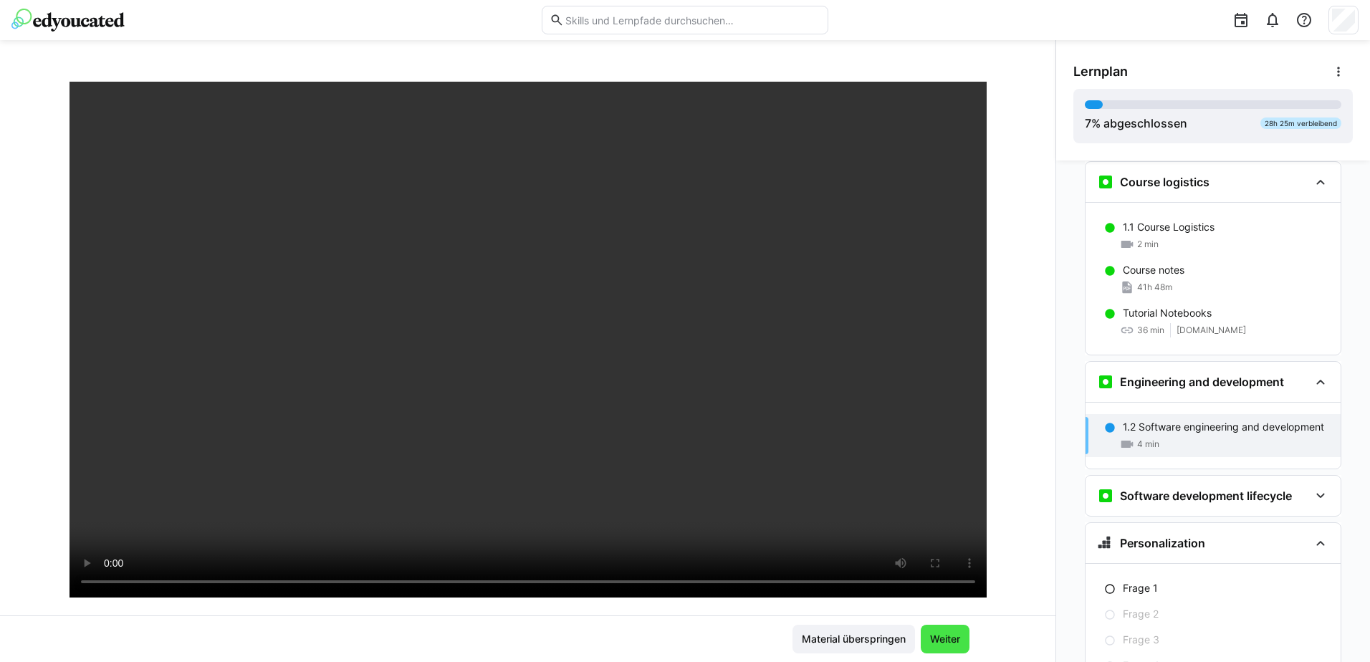
click at [940, 636] on span "Weiter" at bounding box center [945, 639] width 34 height 14
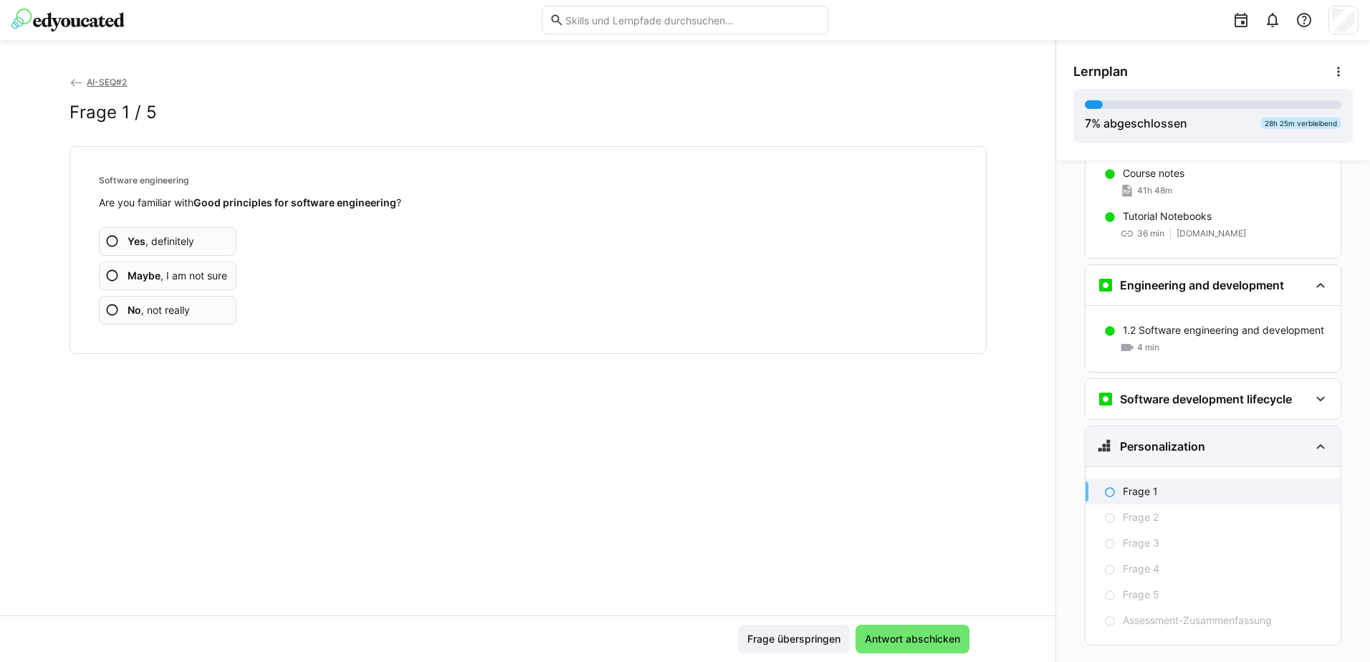
scroll to position [355, 0]
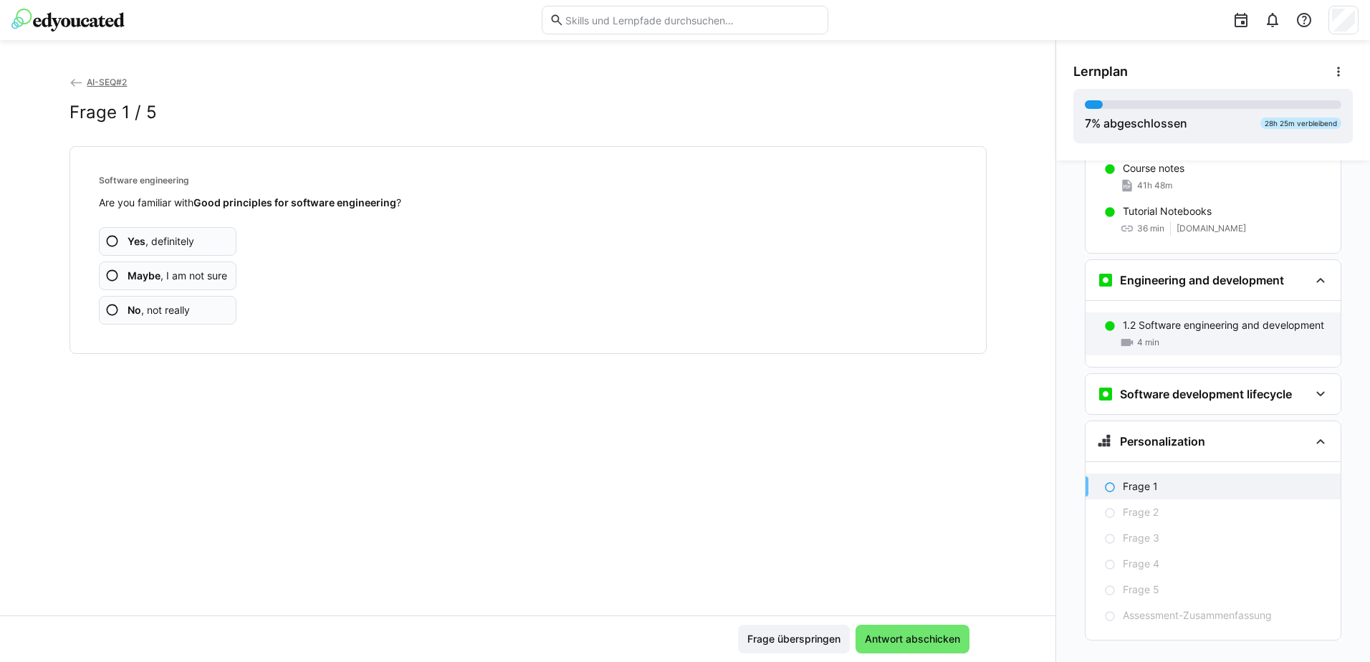
click at [1205, 335] on div "4 min" at bounding box center [1226, 342] width 206 height 14
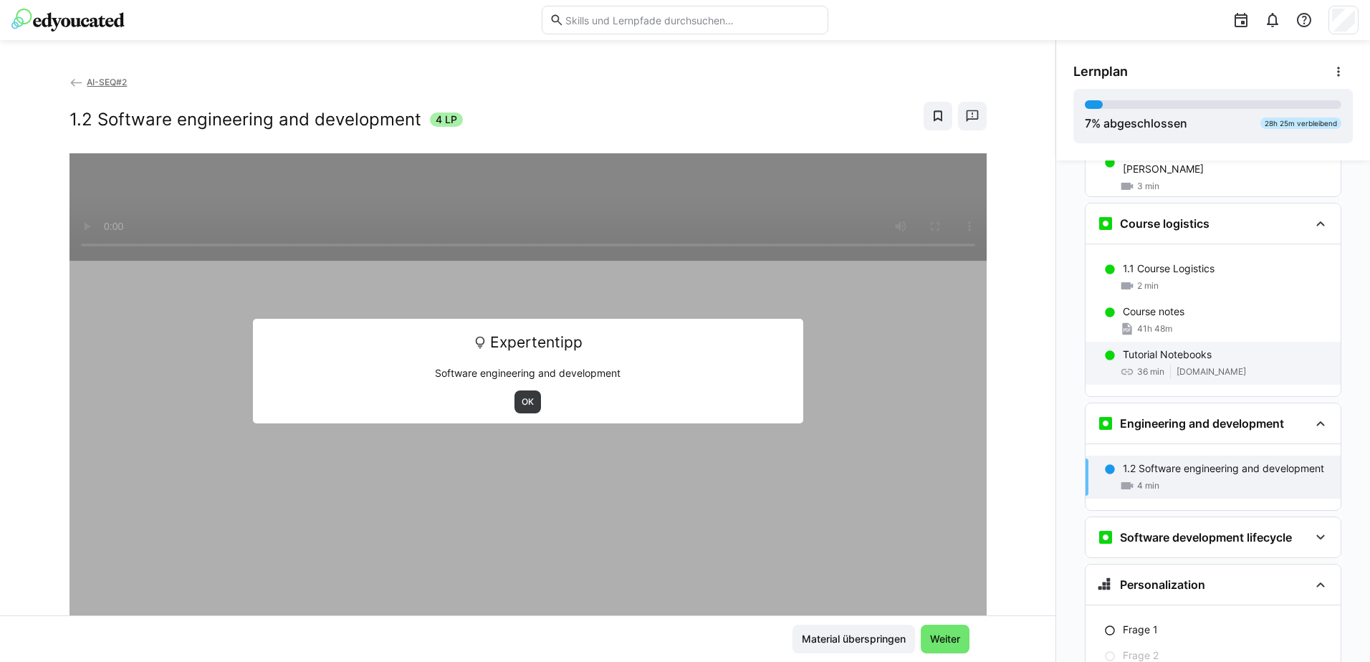
click at [1137, 366] on span "36 min" at bounding box center [1150, 371] width 27 height 11
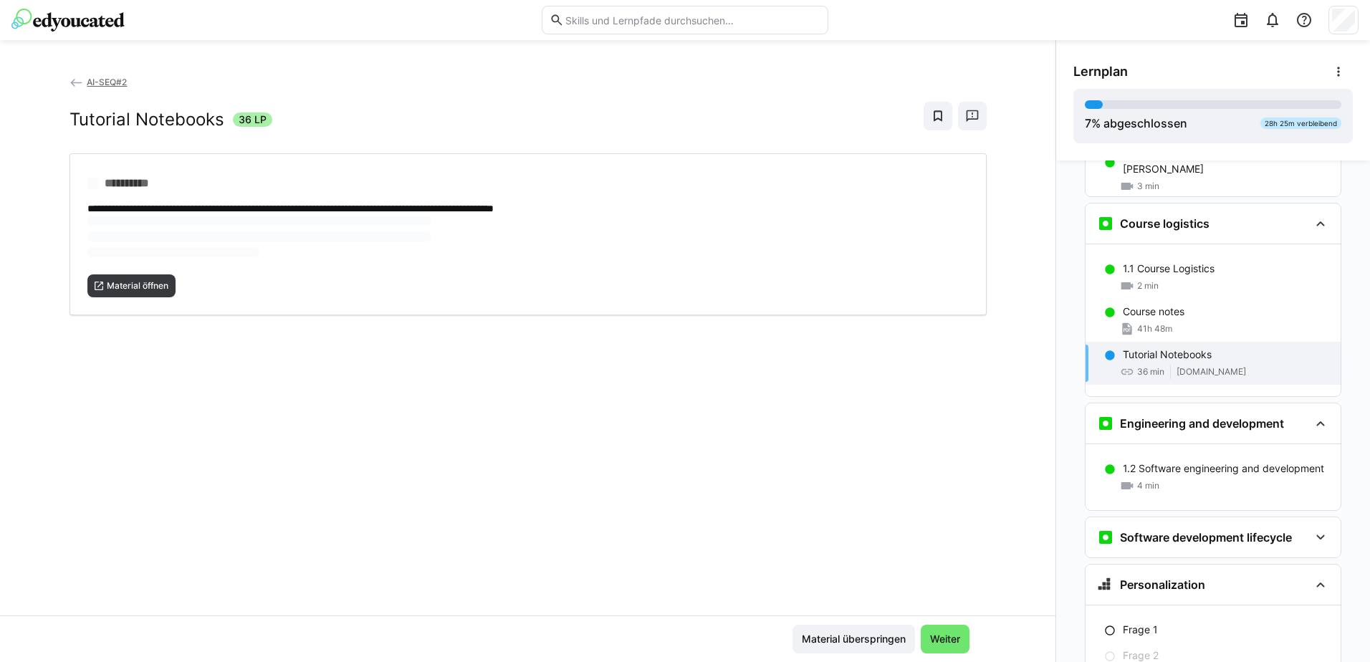
scroll to position [231, 0]
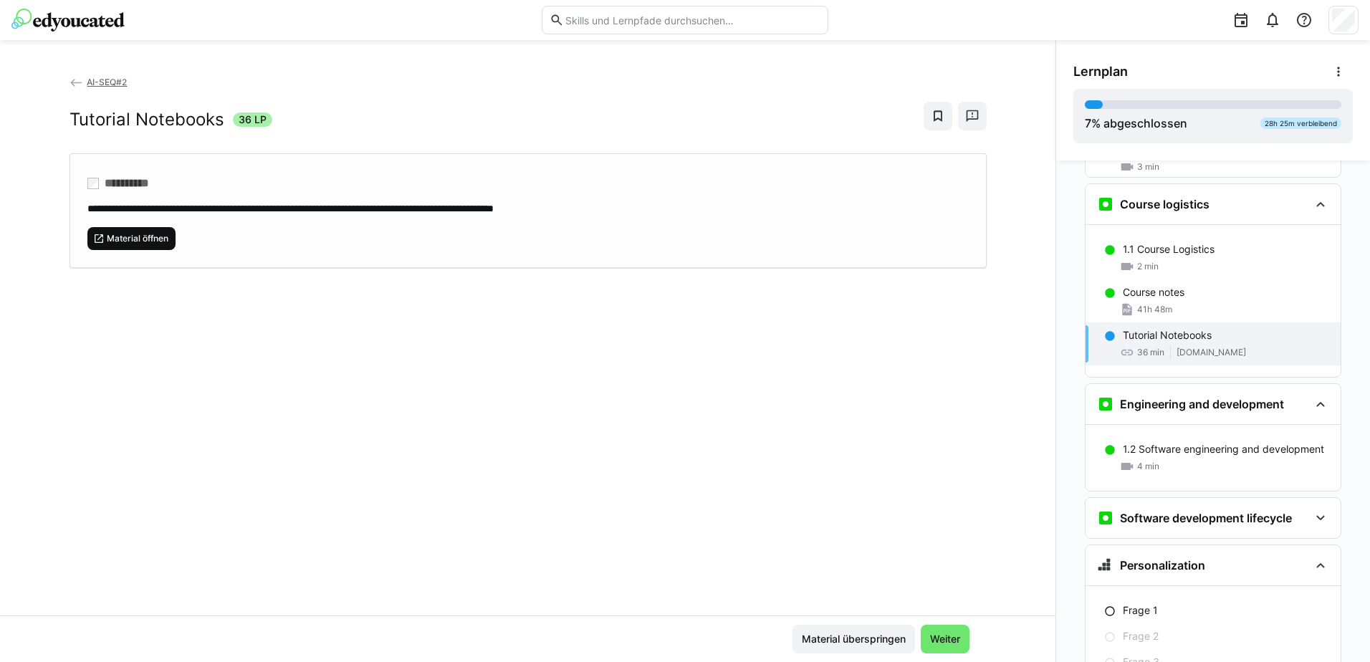
click at [151, 241] on span "Material öffnen" at bounding box center [137, 238] width 64 height 11
click at [935, 639] on span "Weiter" at bounding box center [945, 639] width 34 height 14
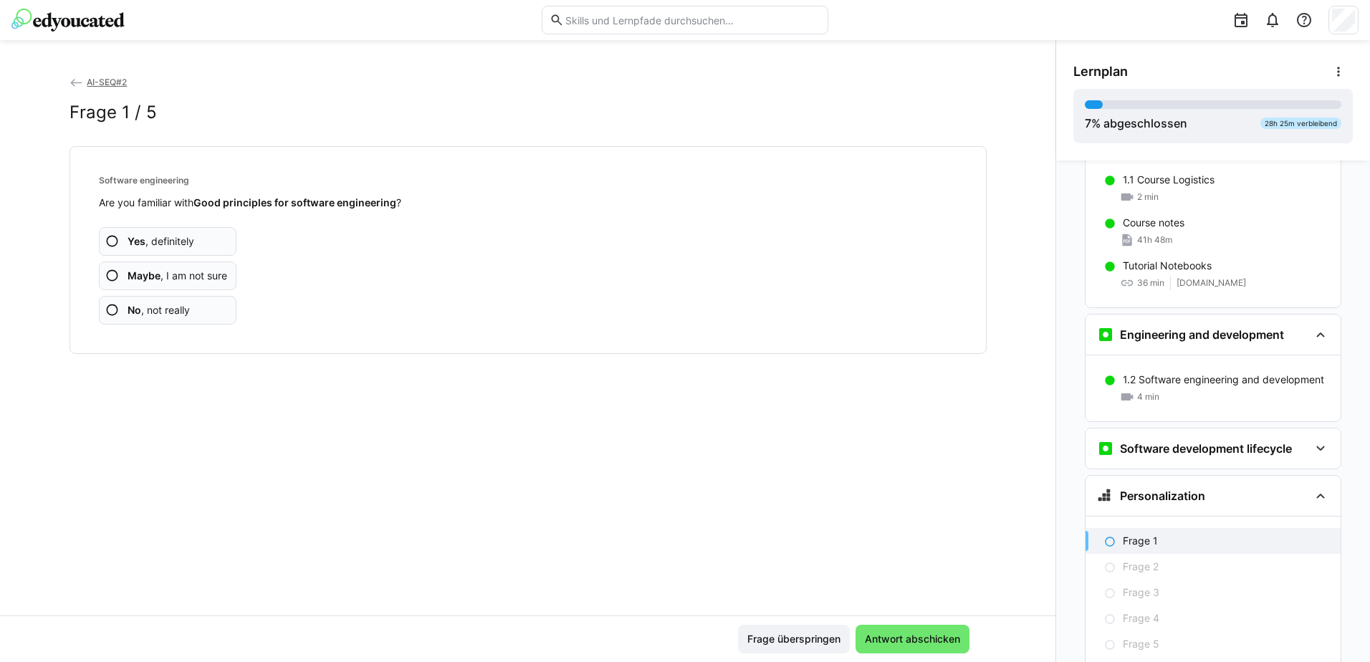
scroll to position [355, 0]
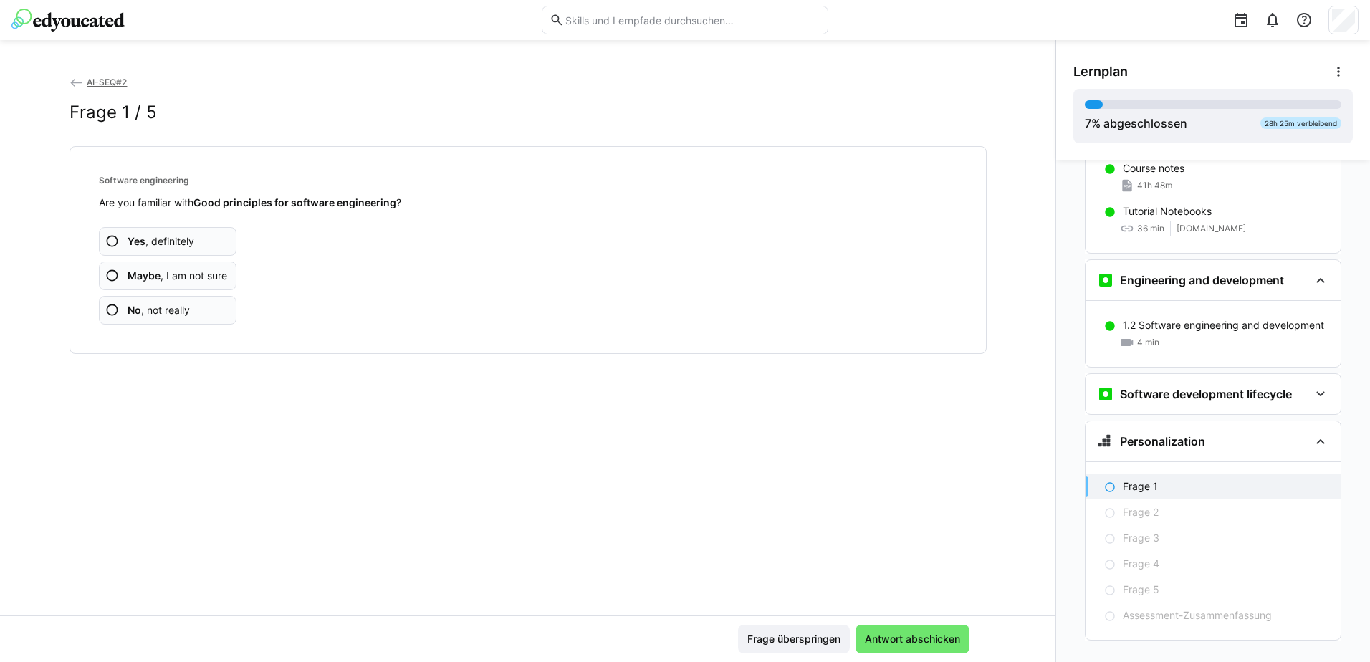
click at [186, 241] on span "Yes , definitely" at bounding box center [161, 241] width 67 height 14
click at [155, 240] on span "Yes , definitely" at bounding box center [161, 241] width 67 height 14
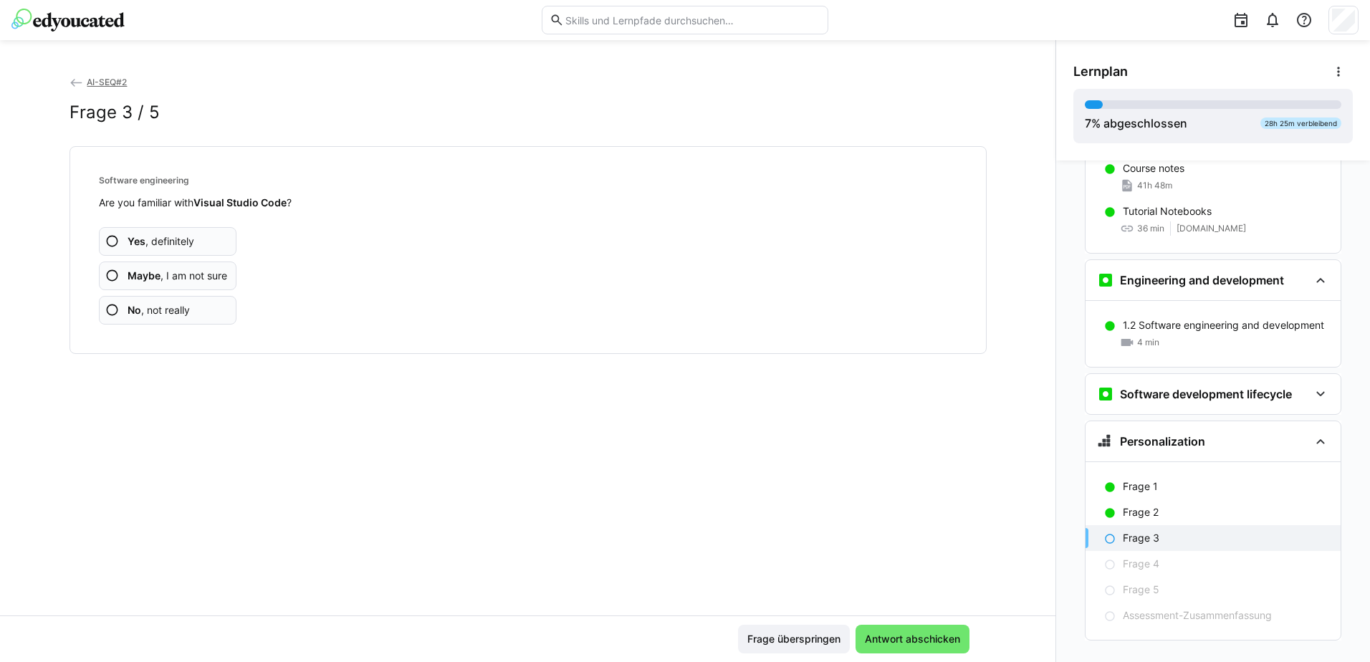
click at [163, 240] on span "Yes , definitely" at bounding box center [161, 241] width 67 height 14
click at [197, 244] on app-assessment-question-radio "Yes , definitely" at bounding box center [168, 241] width 138 height 29
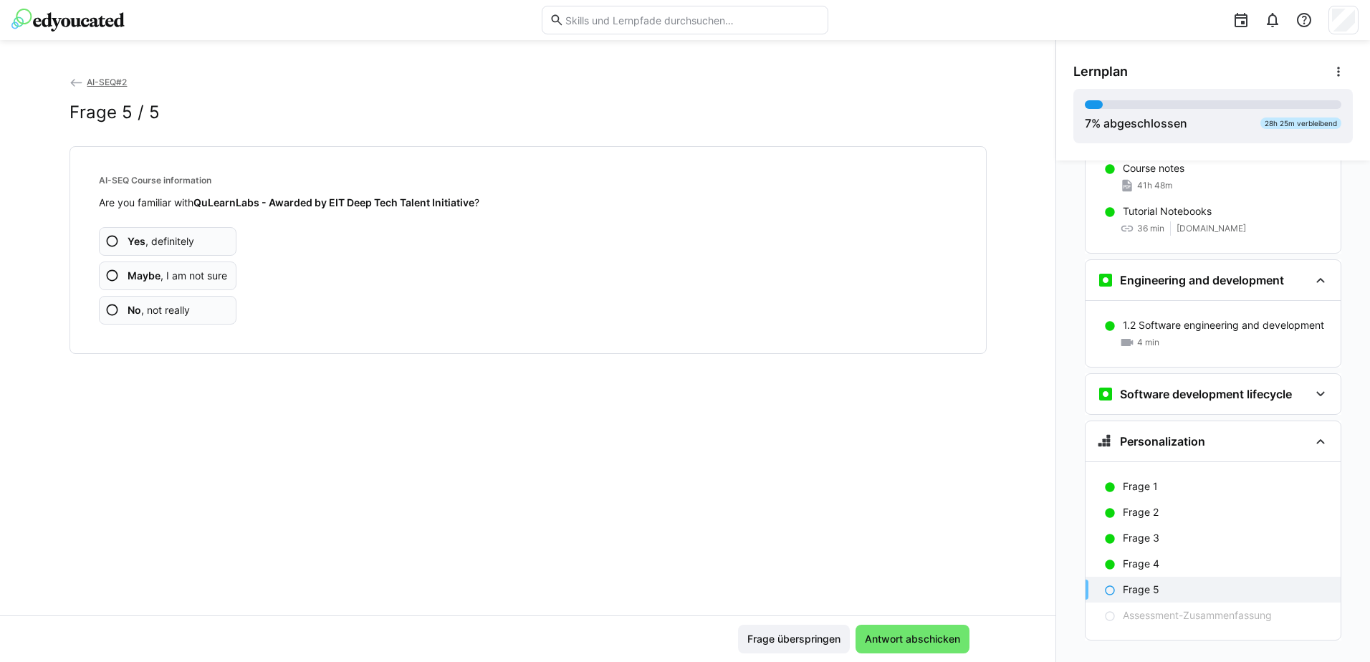
click at [150, 236] on span "Yes , definitely" at bounding box center [161, 241] width 67 height 14
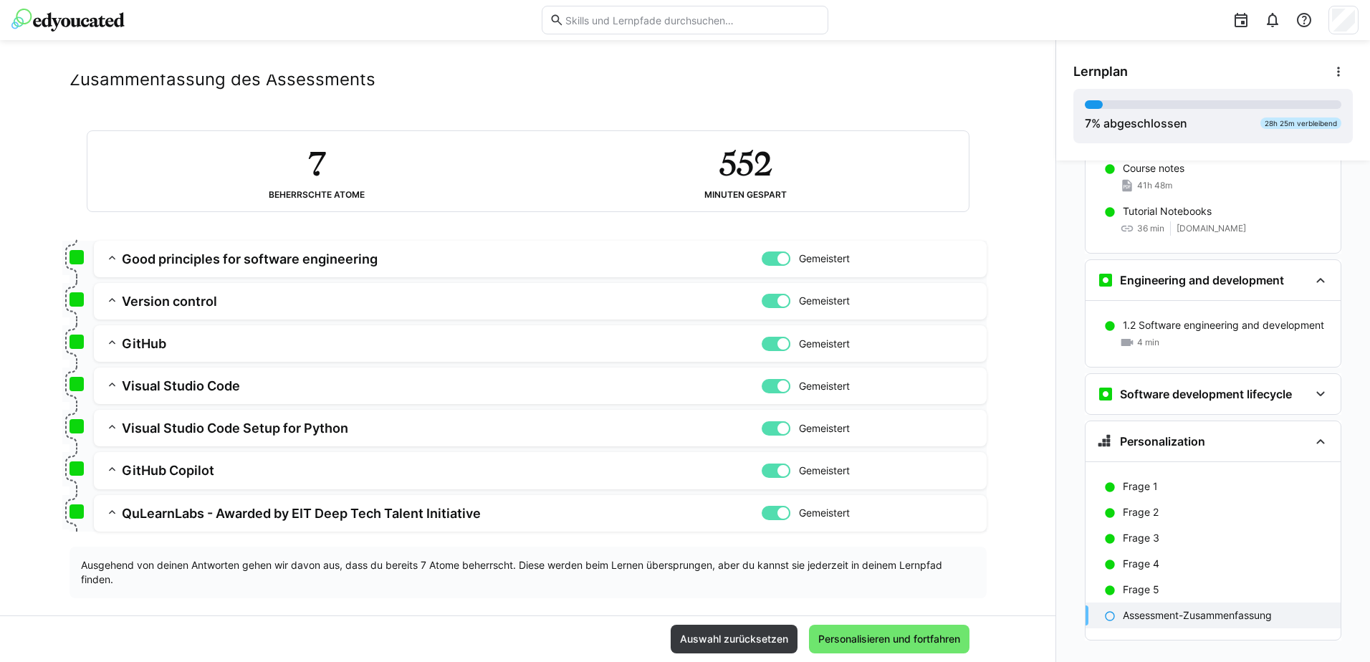
scroll to position [50, 0]
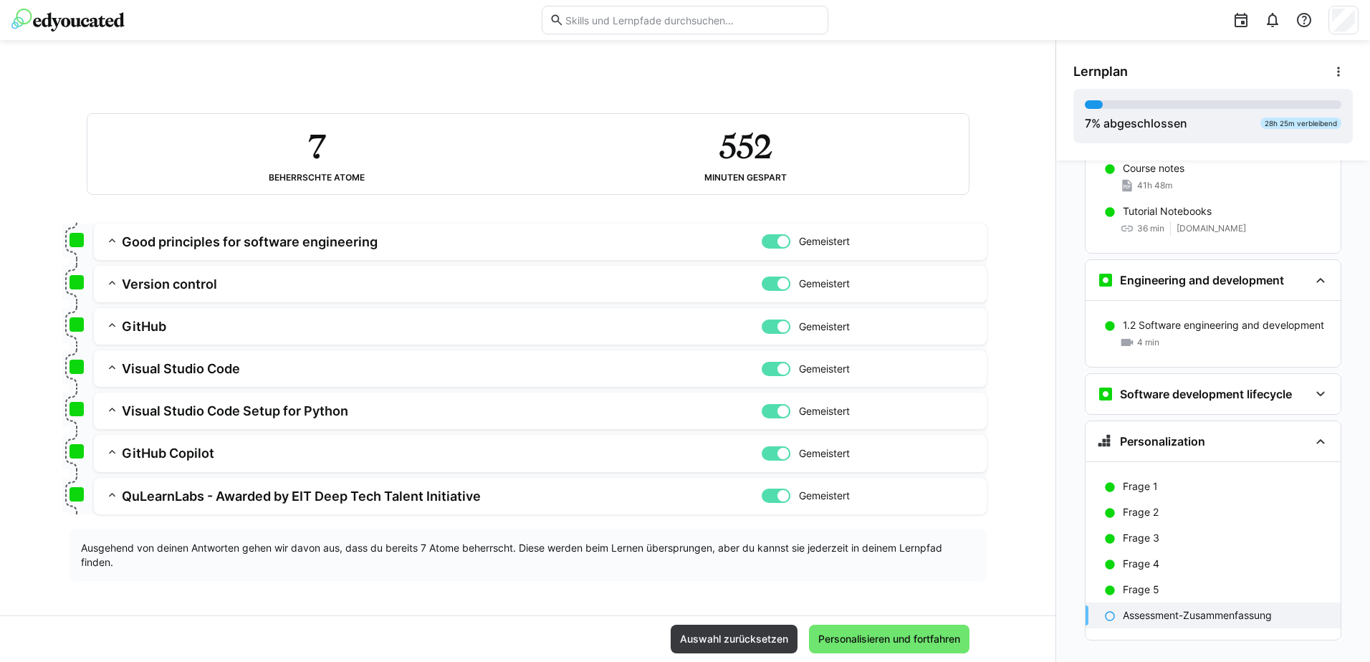
click at [776, 289] on div at bounding box center [783, 284] width 14 height 14
click at [764, 330] on div at bounding box center [776, 327] width 29 height 14
click at [762, 369] on div at bounding box center [776, 369] width 29 height 14
click at [763, 406] on div at bounding box center [776, 411] width 29 height 14
click at [763, 406] on div at bounding box center [769, 411] width 14 height 14
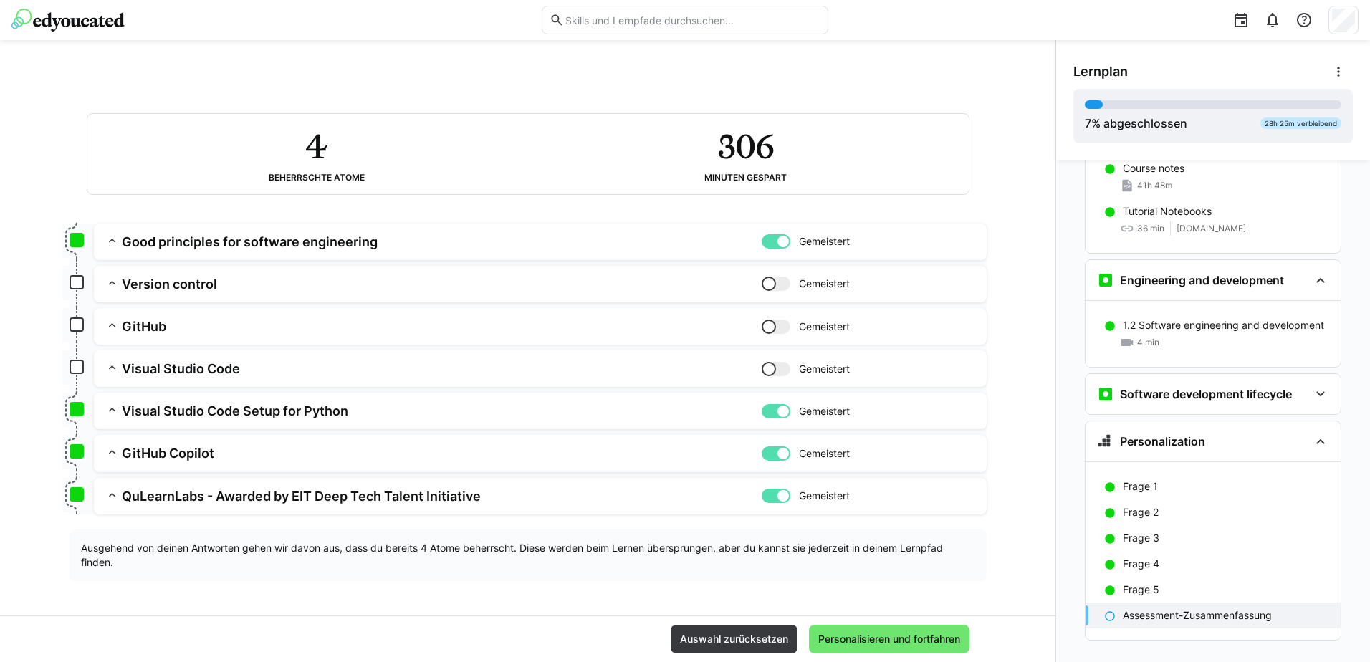
click at [763, 495] on div at bounding box center [776, 496] width 29 height 14
click at [769, 457] on div at bounding box center [776, 453] width 29 height 14
click at [776, 408] on div at bounding box center [783, 411] width 14 height 14
click at [775, 408] on div at bounding box center [776, 411] width 29 height 14
click at [776, 408] on div at bounding box center [783, 411] width 14 height 14
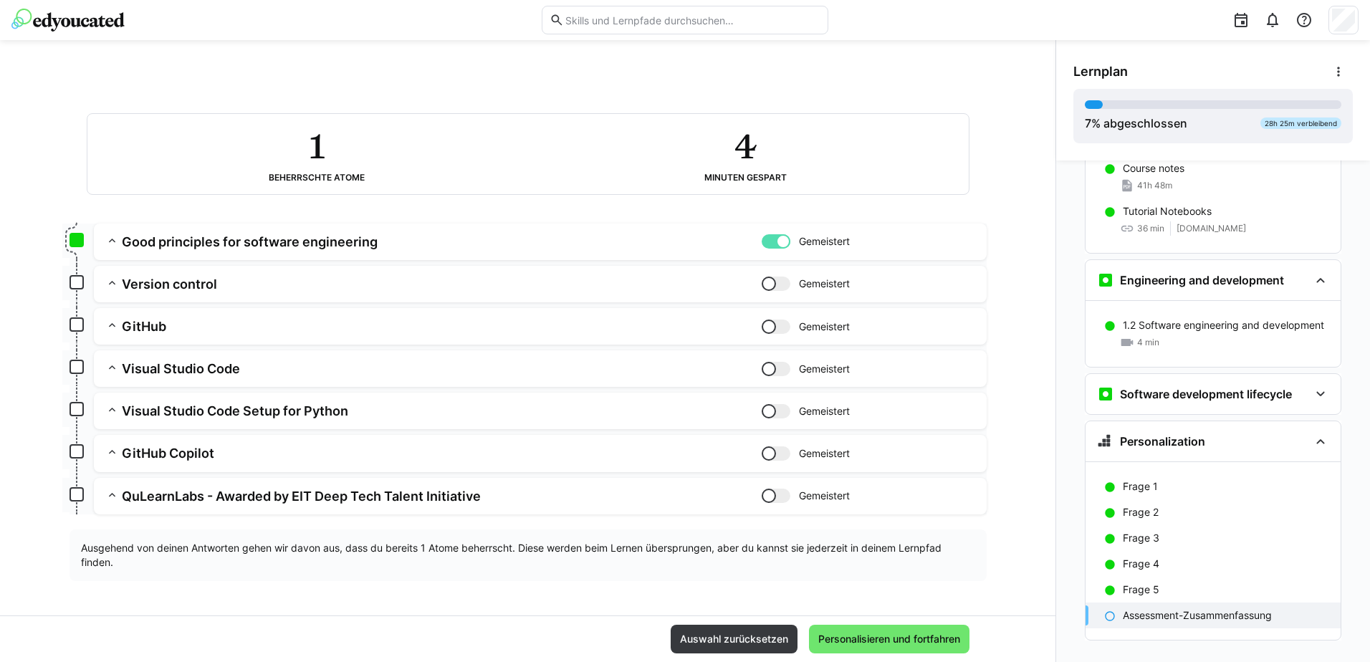
click at [776, 282] on div at bounding box center [776, 284] width 29 height 14
click at [776, 283] on div at bounding box center [783, 284] width 14 height 14
click at [130, 289] on h3 "Version control" at bounding box center [442, 284] width 640 height 16
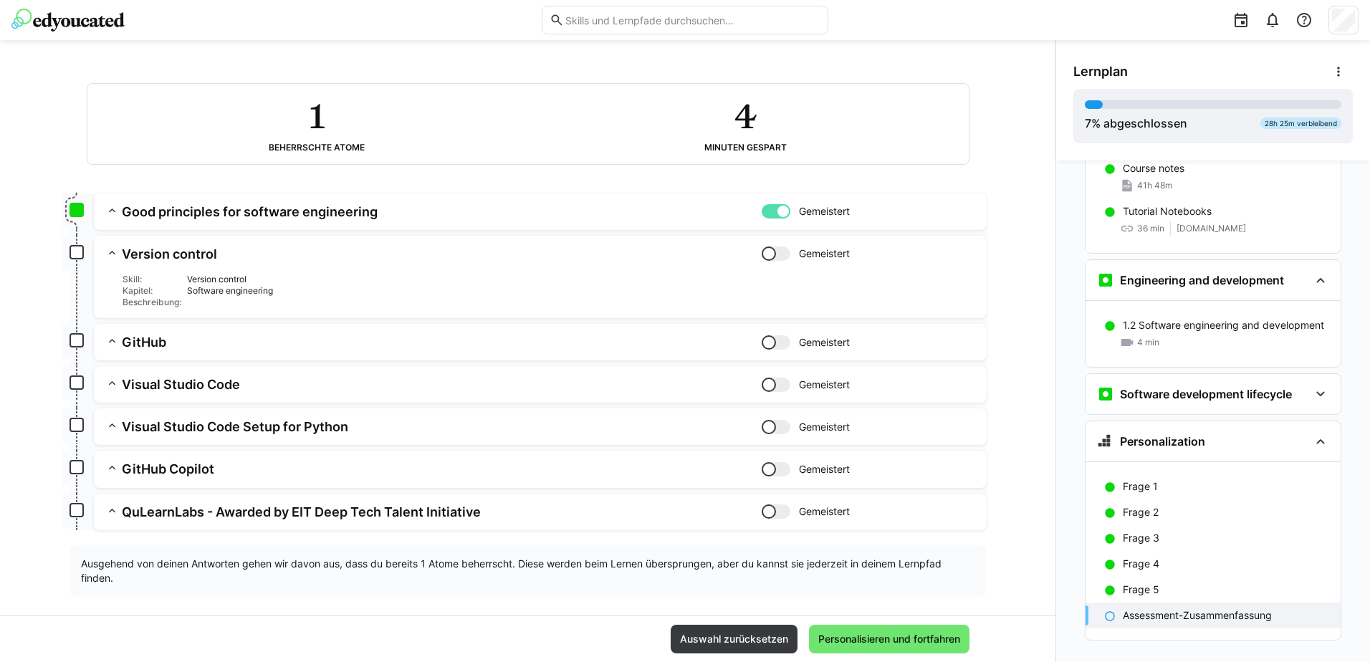
scroll to position [96, 0]
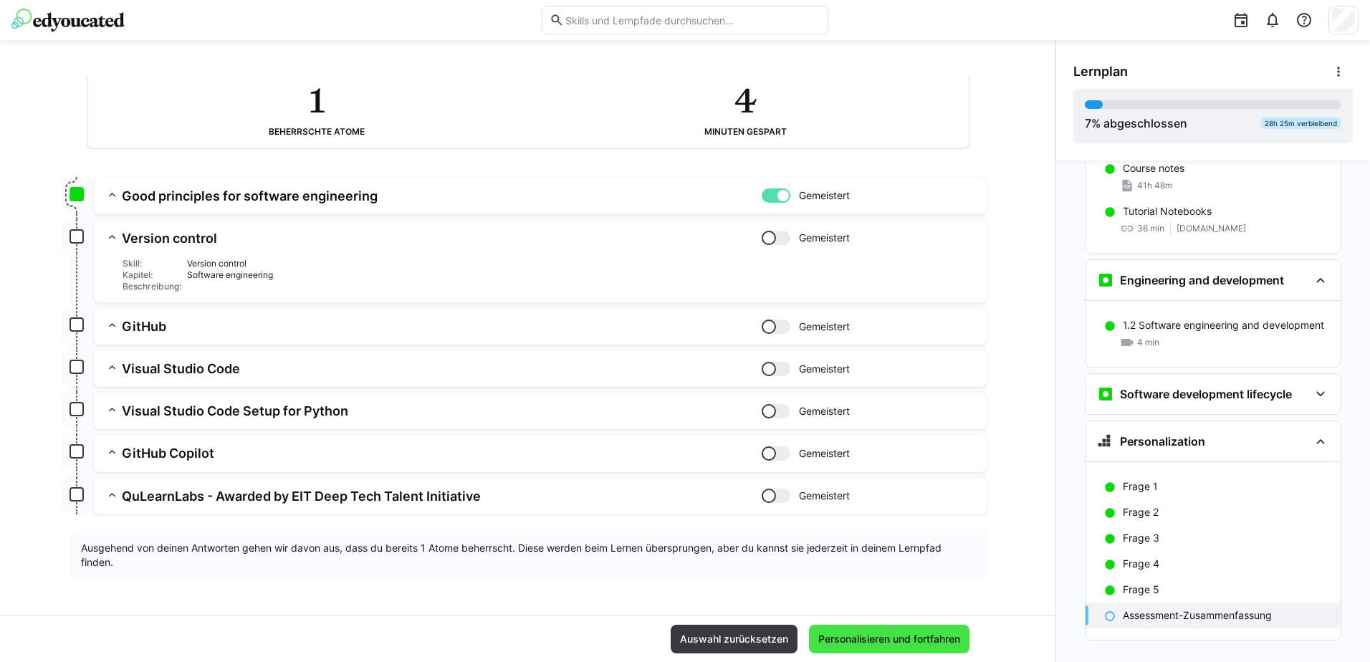
click at [885, 631] on span "Personalisieren und fortfahren" at bounding box center [889, 639] width 161 height 29
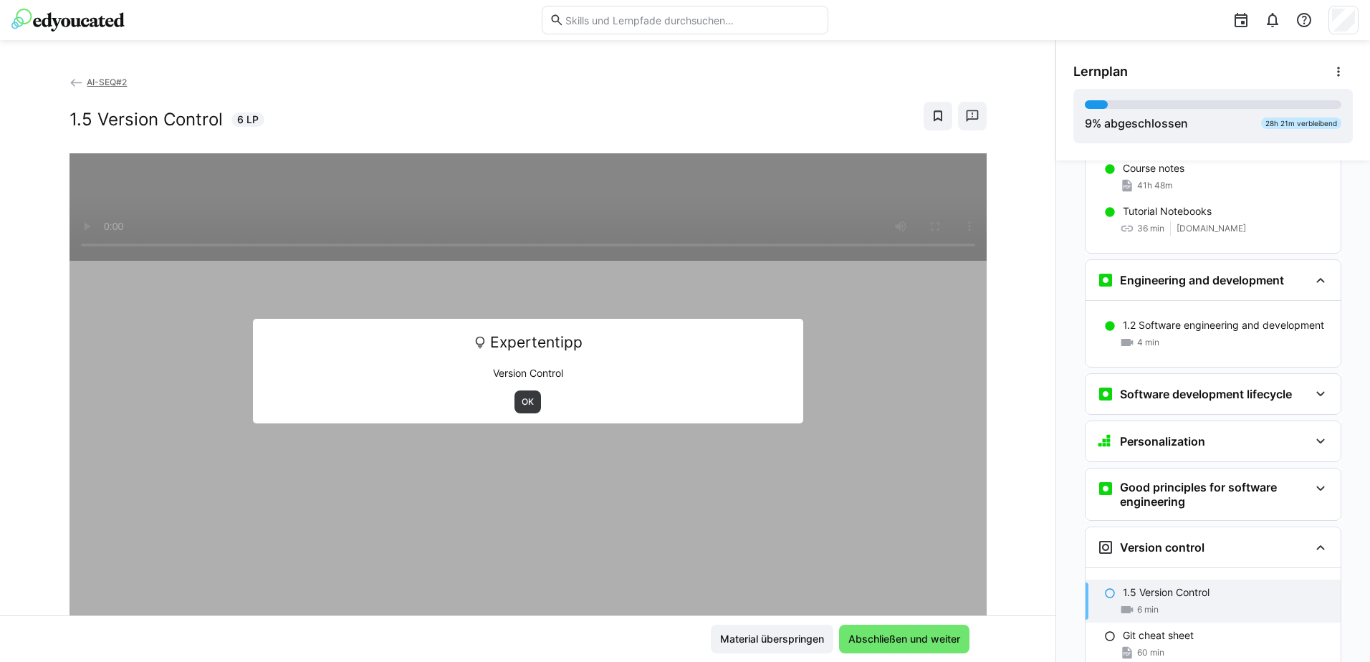
scroll to position [699, 0]
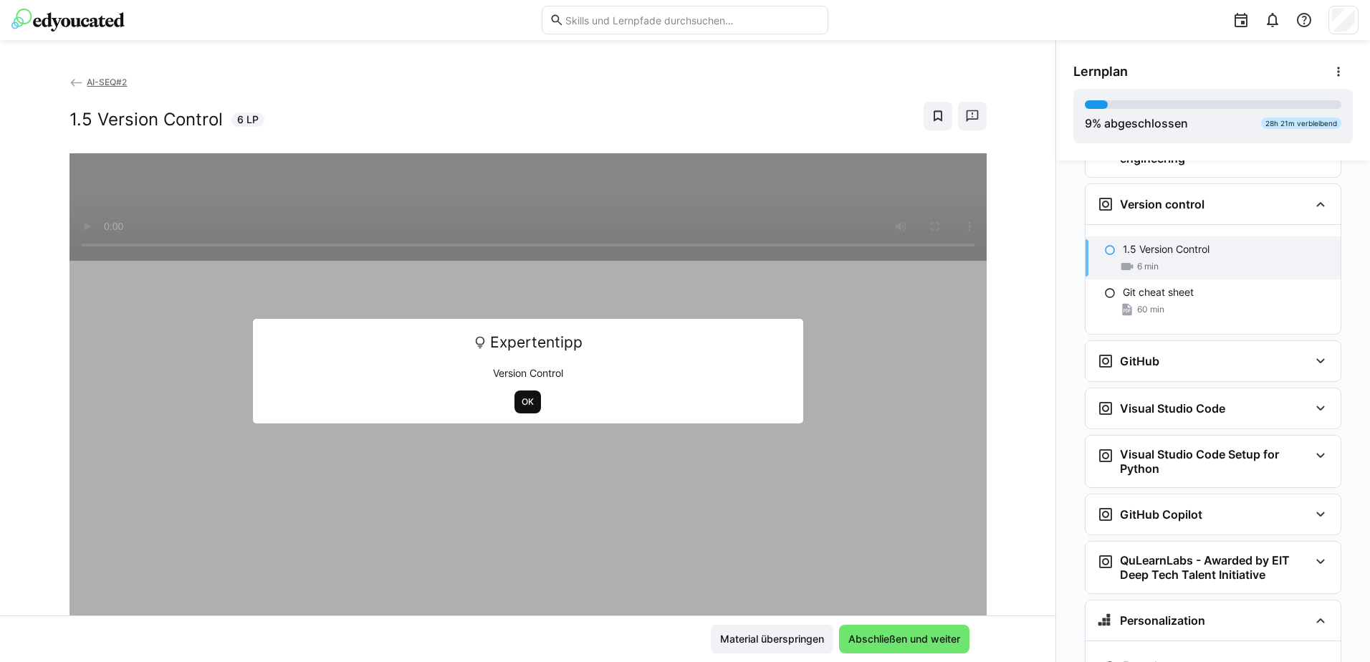
click at [527, 400] on span "OK" at bounding box center [527, 401] width 15 height 11
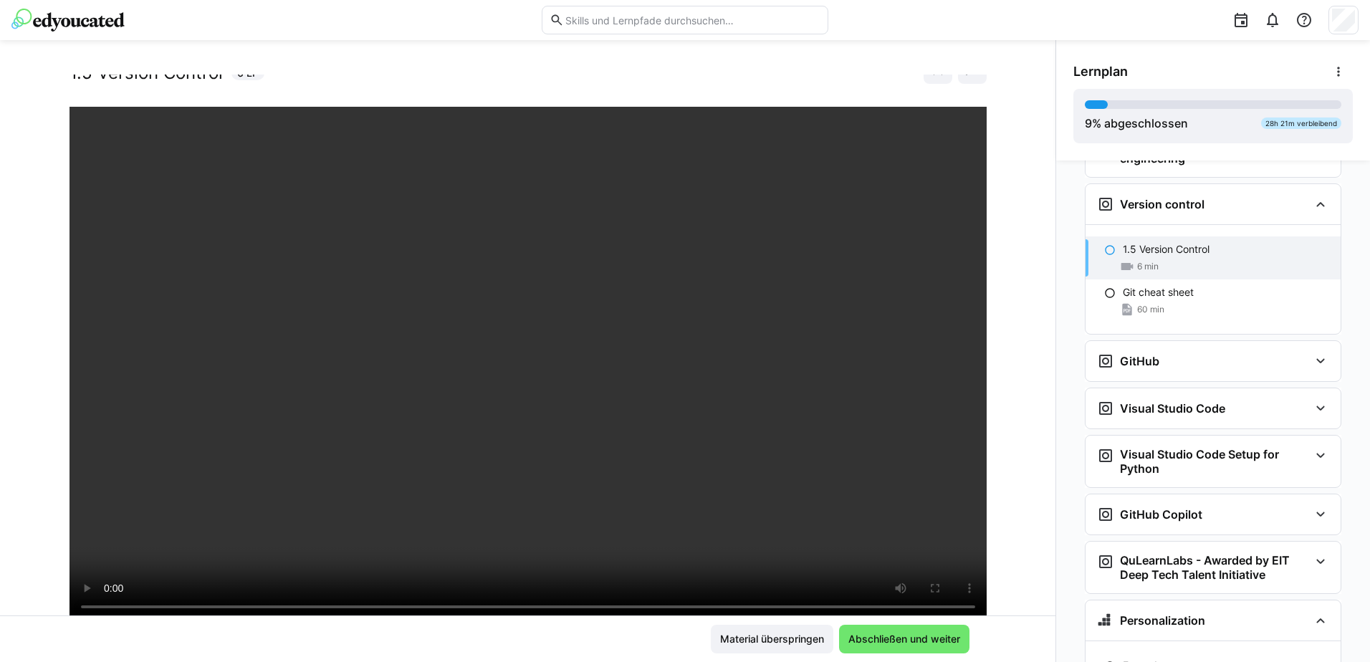
scroll to position [72, 0]
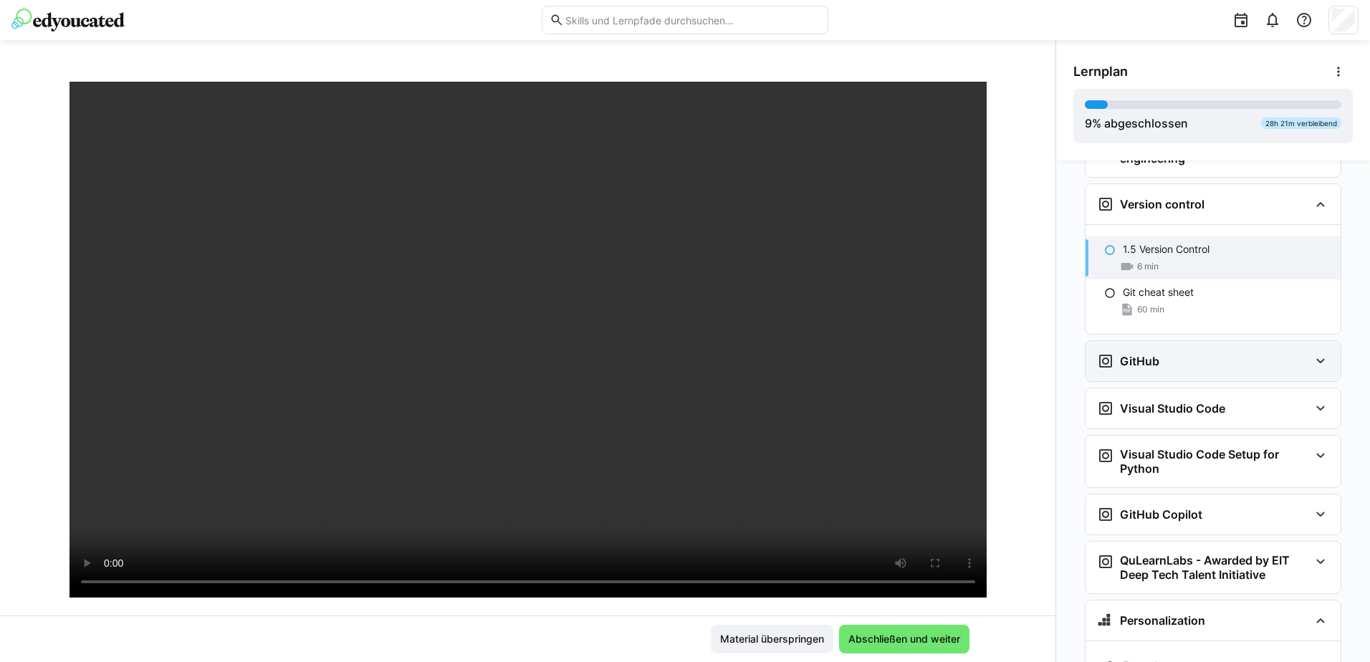
click at [1225, 353] on div "GitHub" at bounding box center [1203, 361] width 212 height 17
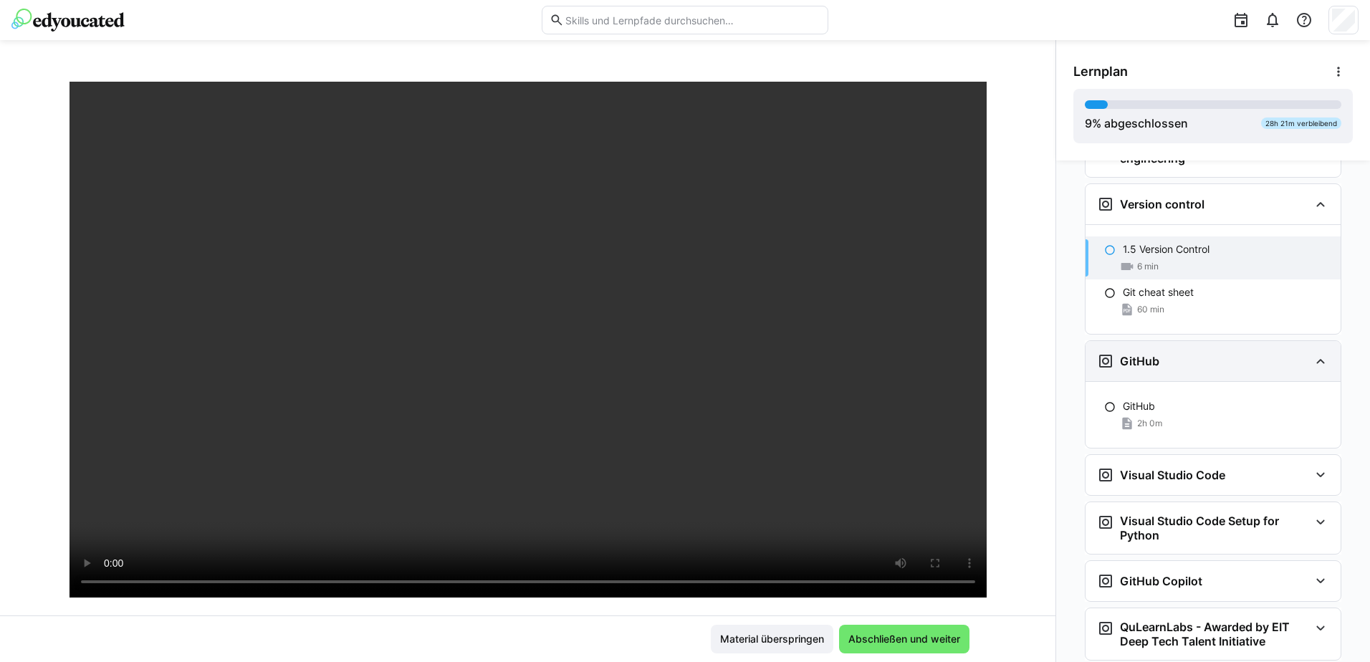
click at [1225, 353] on div "GitHub" at bounding box center [1203, 361] width 212 height 17
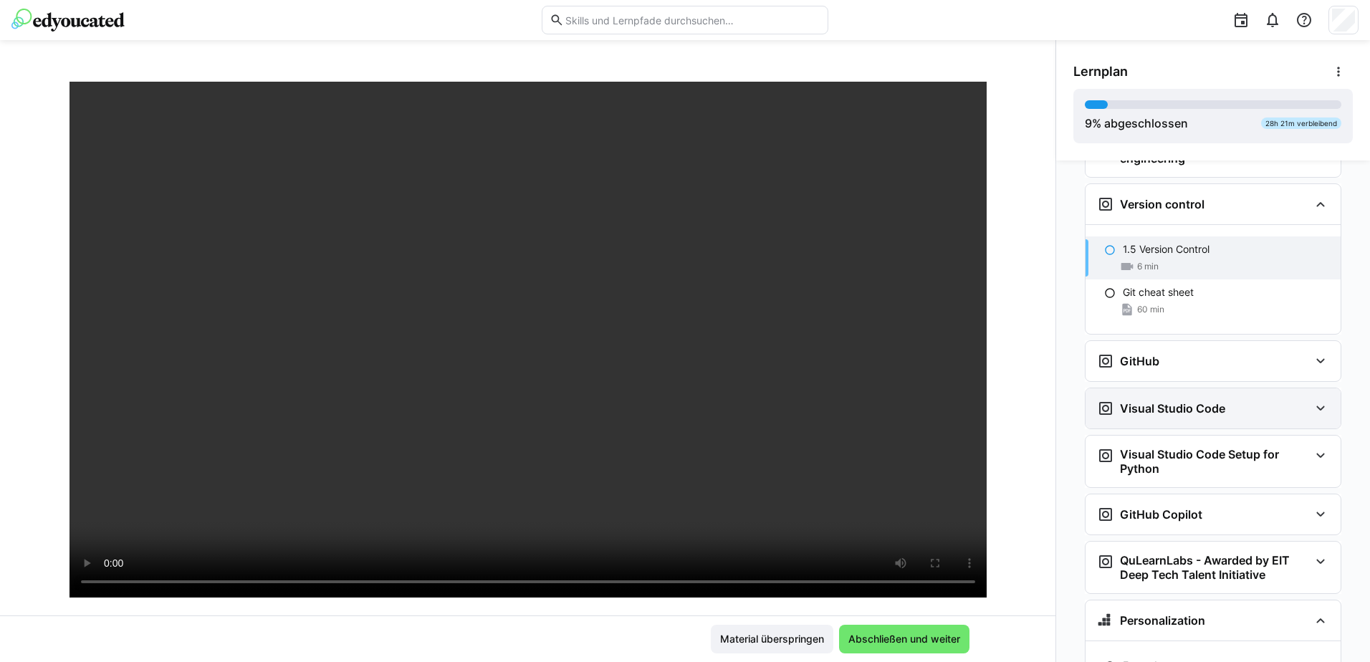
click at [1222, 400] on div "Visual Studio Code" at bounding box center [1203, 408] width 212 height 17
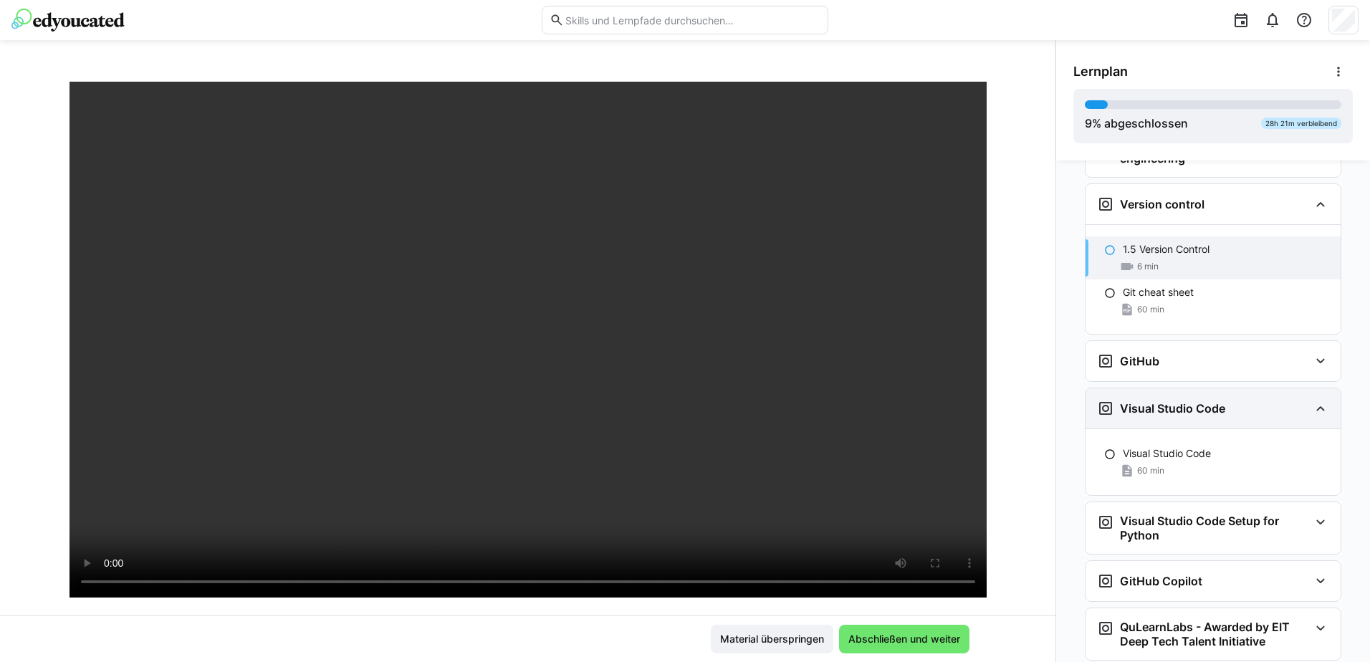
click at [1222, 400] on div "Visual Studio Code" at bounding box center [1203, 408] width 212 height 17
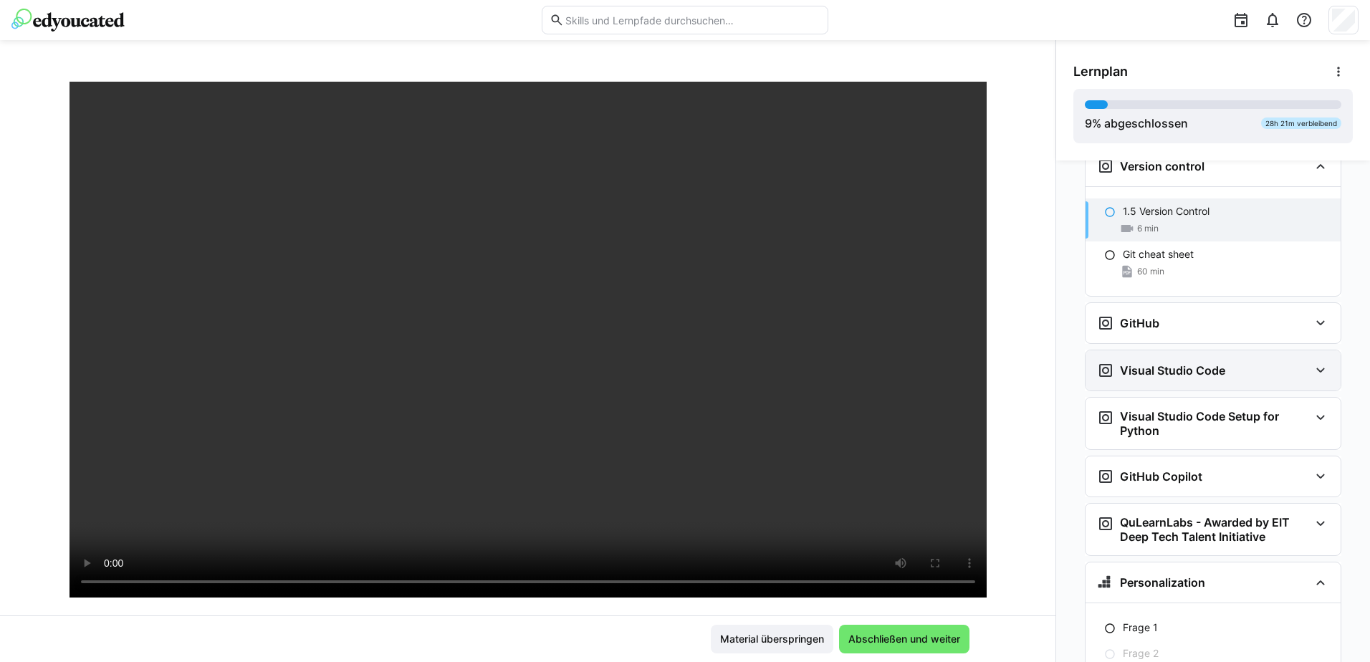
scroll to position [699, 0]
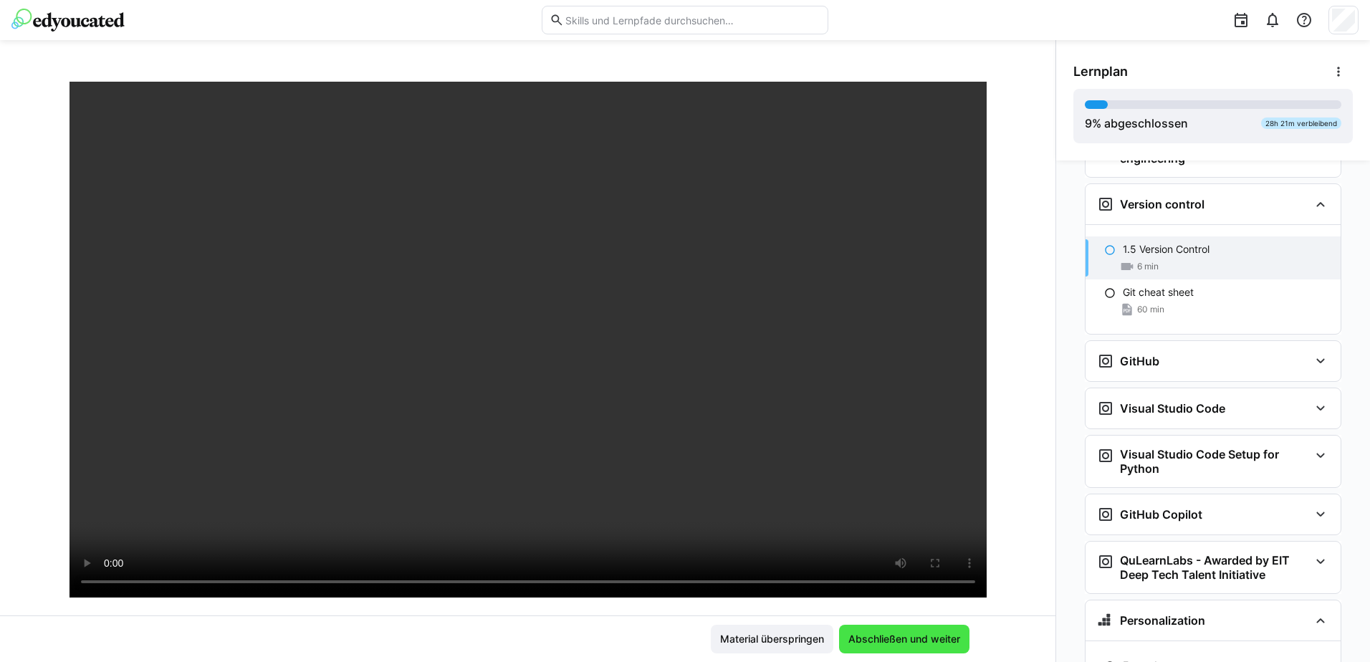
click at [918, 646] on span "Abschließen und weiter" at bounding box center [904, 639] width 116 height 14
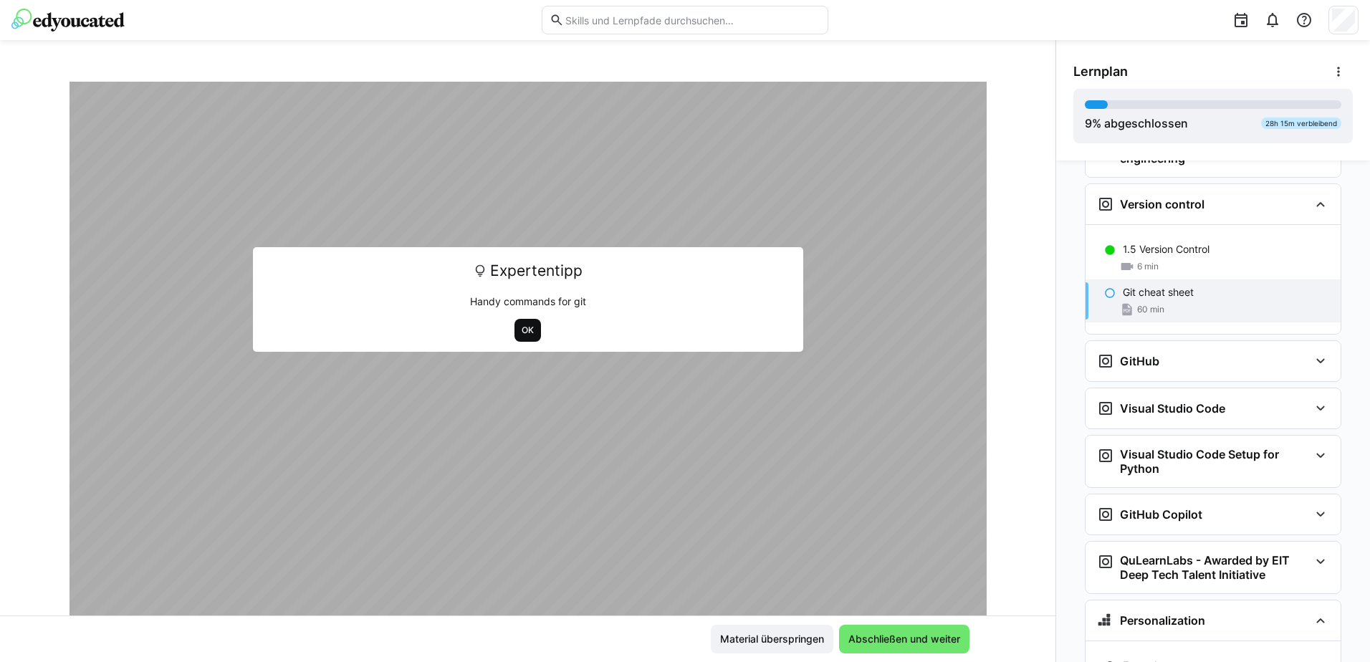
click at [520, 333] on span "OK" at bounding box center [527, 330] width 15 height 11
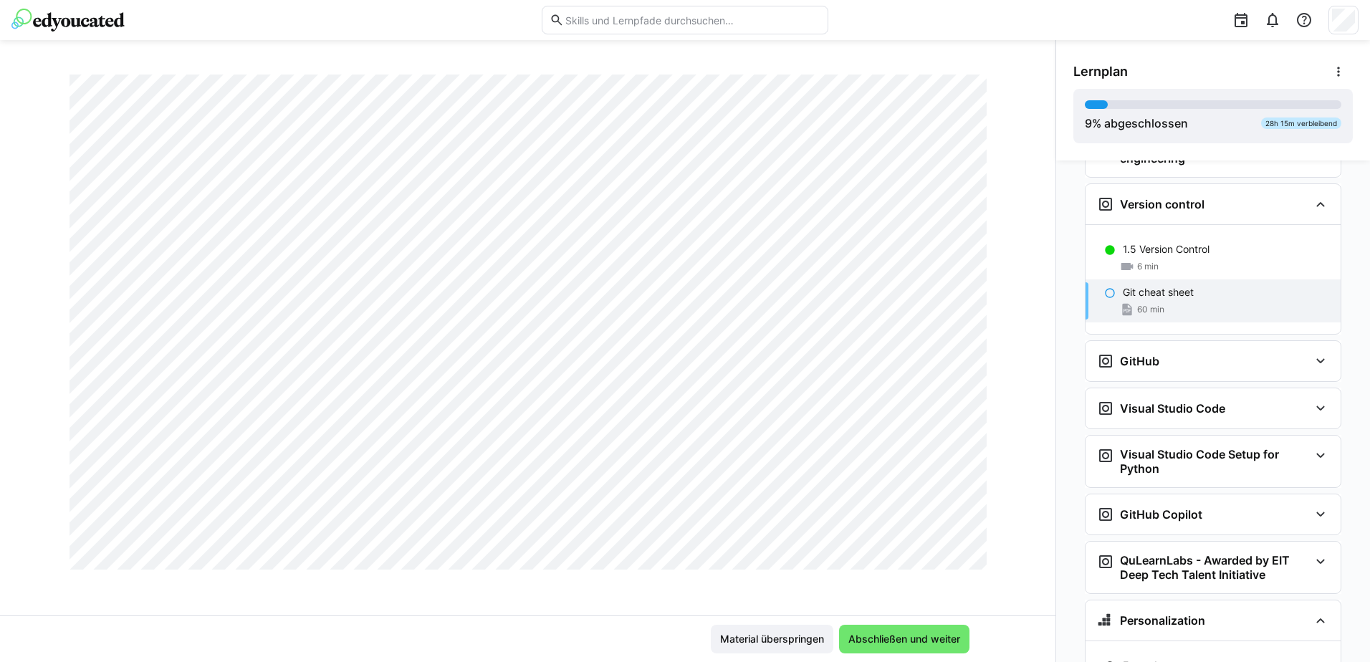
scroll to position [851, 0]
click at [915, 636] on span "Abschließen und weiter" at bounding box center [904, 639] width 116 height 14
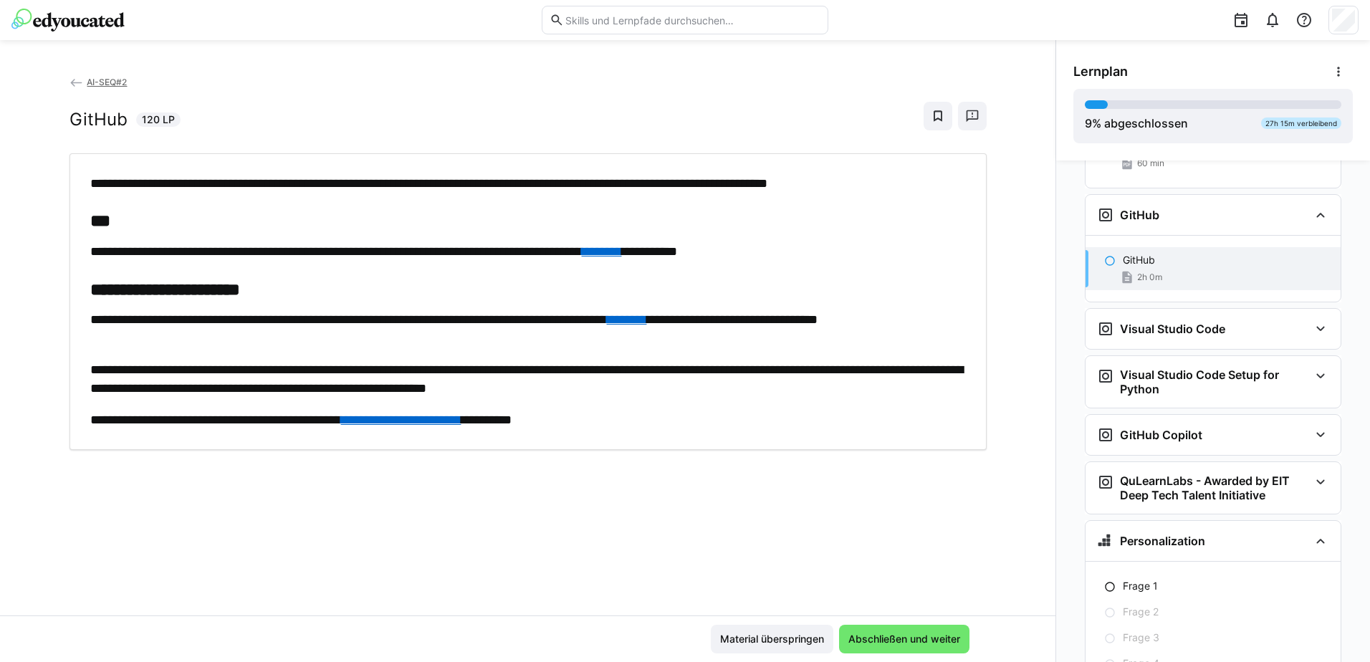
scroll to position [856, 0]
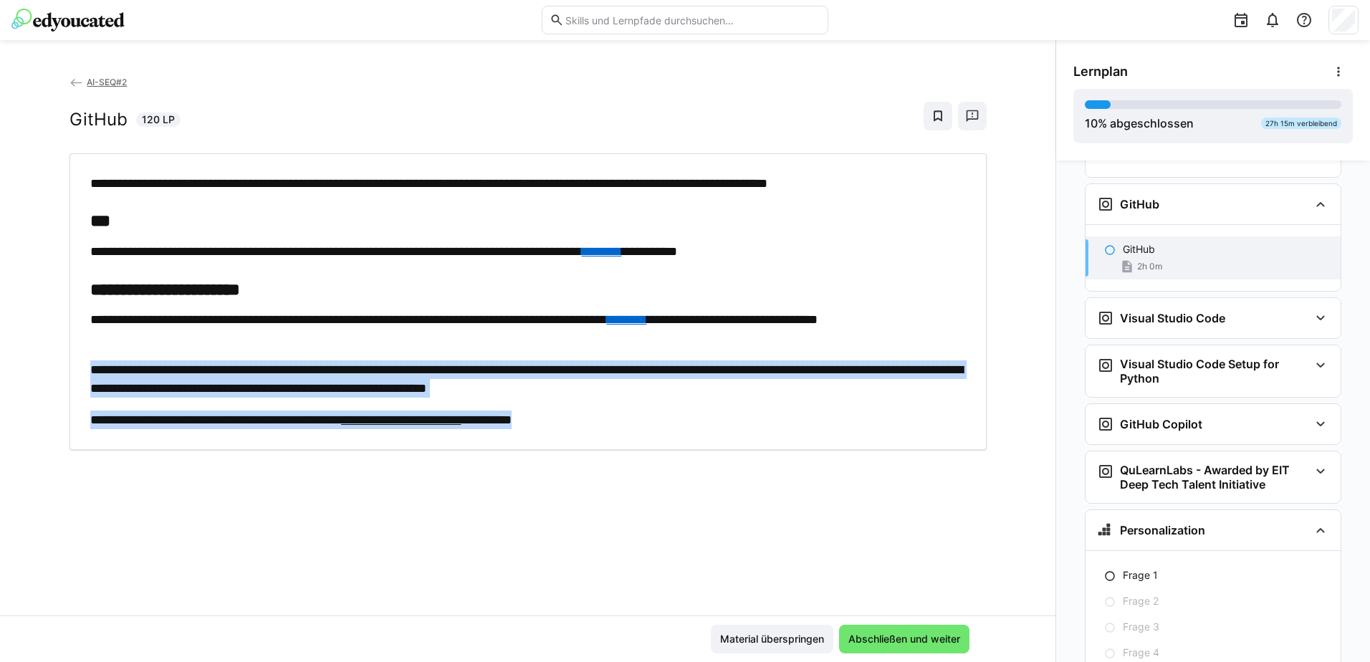
drag, startPoint x: 85, startPoint y: 370, endPoint x: 688, endPoint y: 418, distance: 604.5
click at [688, 418] on div "**********" at bounding box center [528, 302] width 896 height 256
copy p "**********"
click at [787, 441] on div "**********" at bounding box center [528, 301] width 917 height 297
